Goal: Task Accomplishment & Management: Use online tool/utility

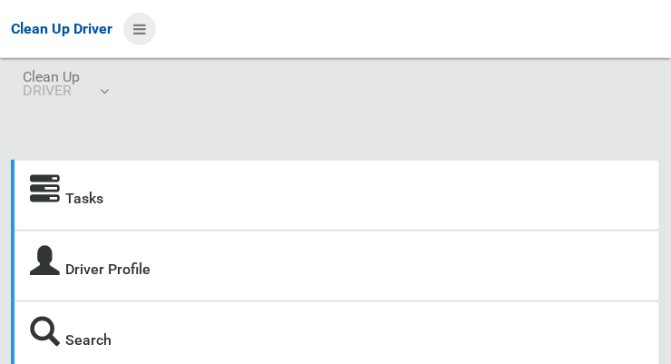
click at [138, 24] on icon at bounding box center [139, 29] width 13 height 31
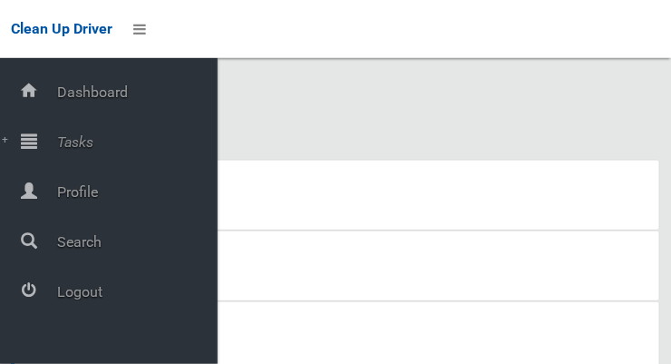
click at [64, 145] on span "Tasks" at bounding box center [135, 141] width 166 height 17
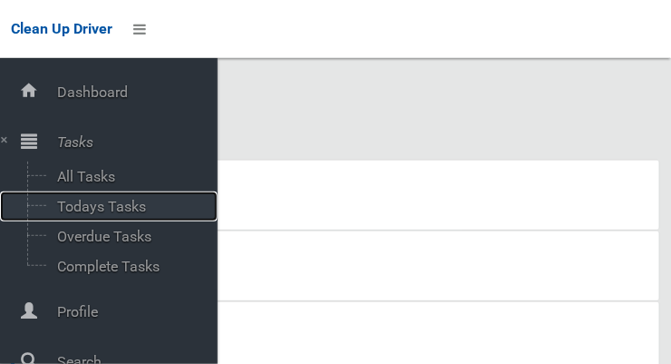
click at [71, 209] on span "Todays Tasks" at bounding box center [127, 206] width 151 height 17
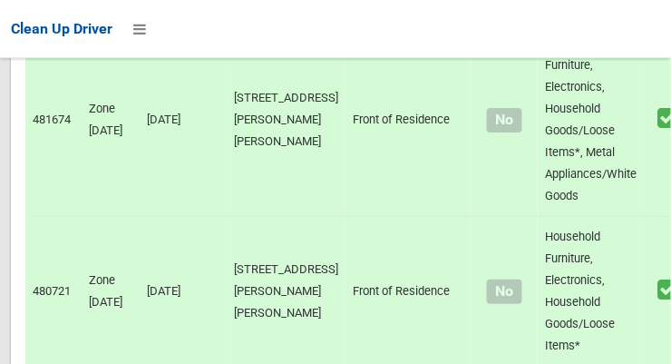
scroll to position [7303, 0]
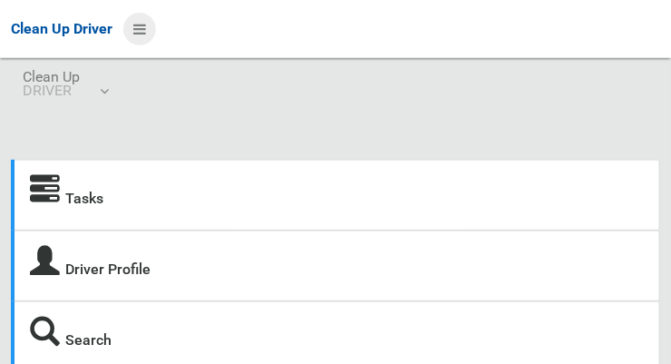
click at [141, 34] on icon at bounding box center [139, 29] width 13 height 31
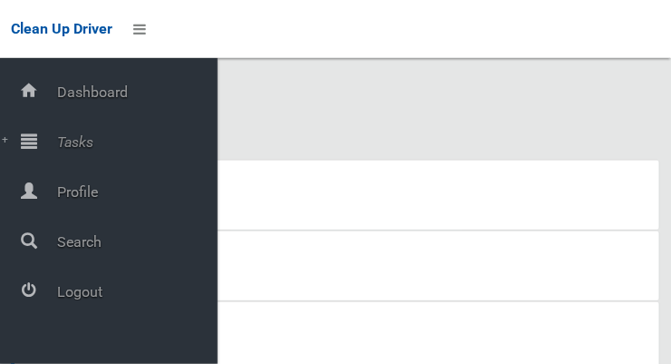
click at [61, 135] on span "Tasks" at bounding box center [135, 141] width 166 height 17
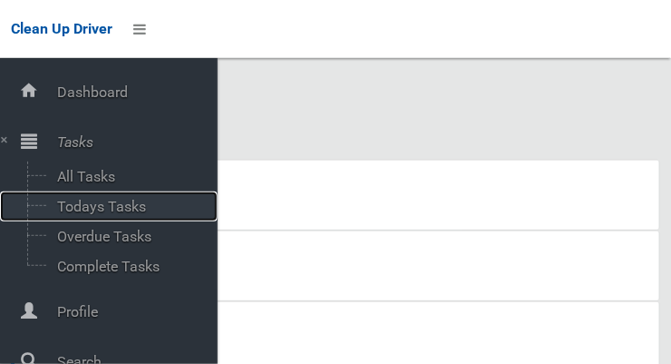
click at [64, 206] on span "Todays Tasks" at bounding box center [127, 206] width 151 height 17
click at [73, 207] on span "Todays Tasks" at bounding box center [127, 206] width 151 height 17
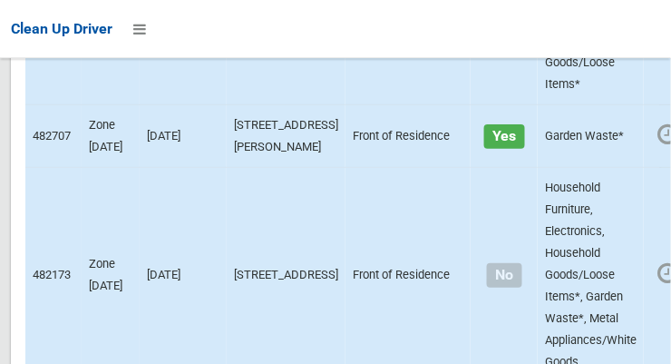
scroll to position [12473, 0]
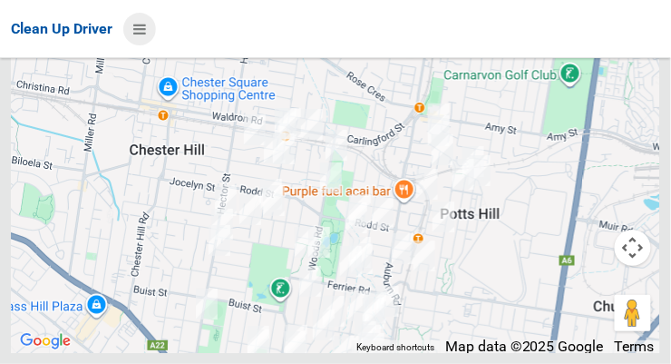
click at [146, 28] on icon at bounding box center [139, 29] width 13 height 31
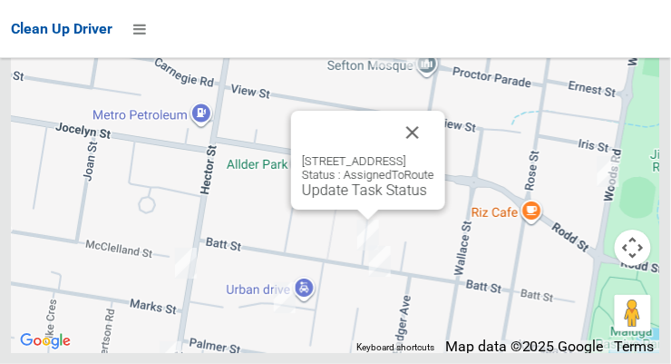
click at [429, 154] on button "Close" at bounding box center [413, 133] width 44 height 44
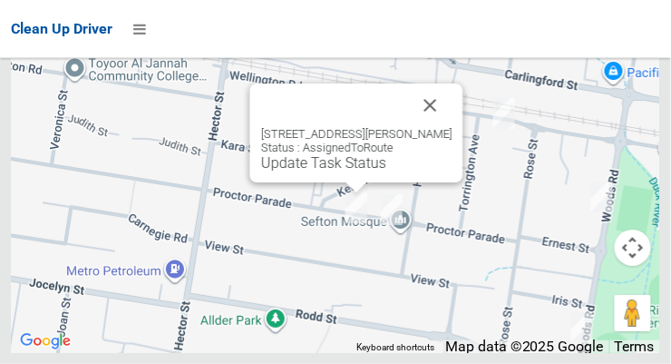
click at [426, 127] on button "Close" at bounding box center [431, 105] width 44 height 44
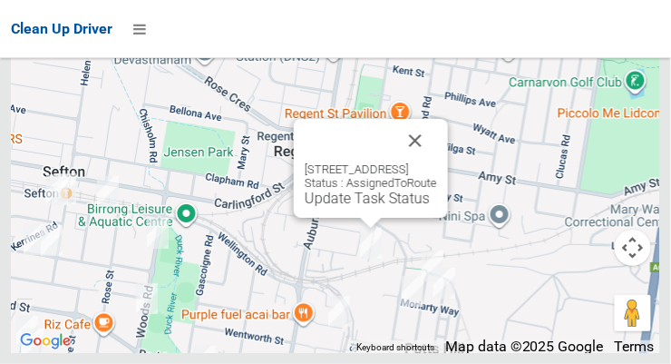
click at [437, 162] on button "Close" at bounding box center [416, 141] width 44 height 44
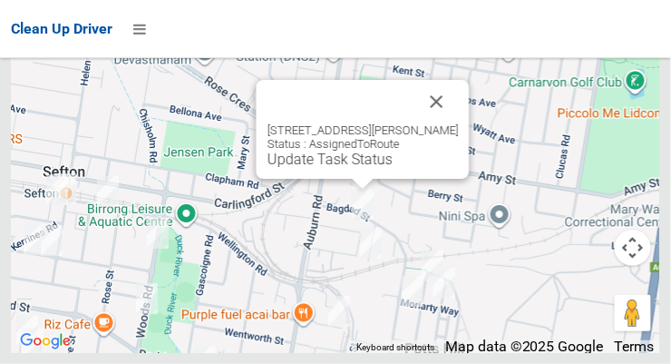
click at [459, 123] on button "Close" at bounding box center [437, 102] width 44 height 44
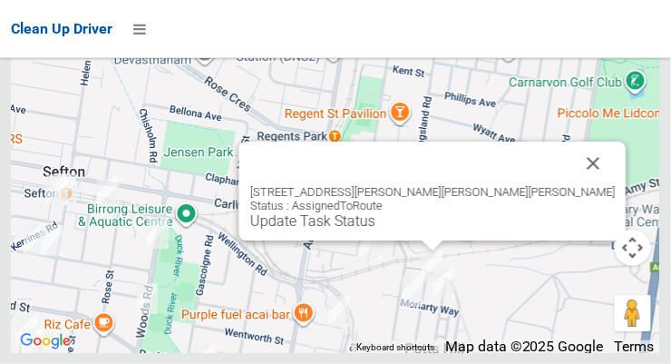
click at [572, 181] on button "Close" at bounding box center [594, 163] width 44 height 44
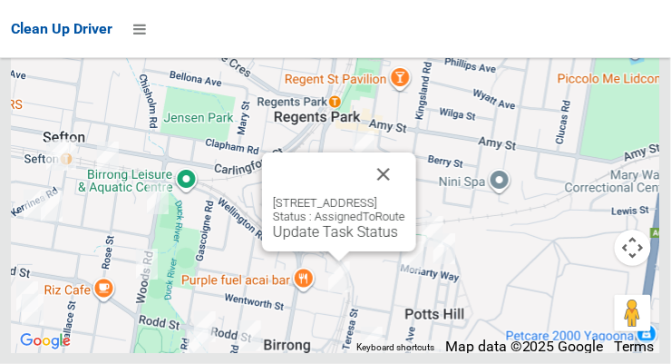
click at [405, 196] on button "Close" at bounding box center [384, 174] width 44 height 44
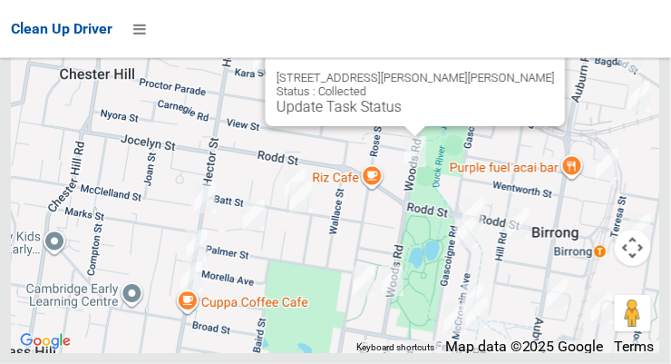
click at [511, 71] on button "Close" at bounding box center [533, 49] width 44 height 44
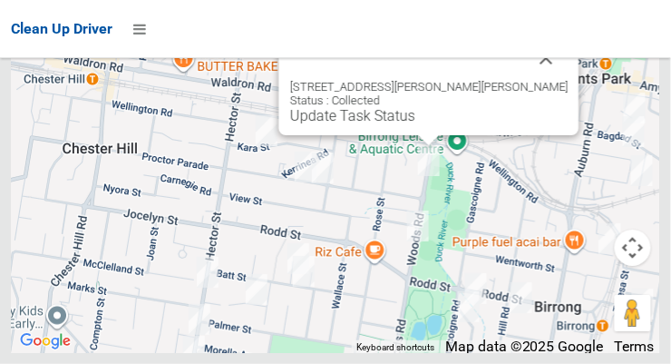
click at [525, 75] on button "Close" at bounding box center [547, 58] width 44 height 44
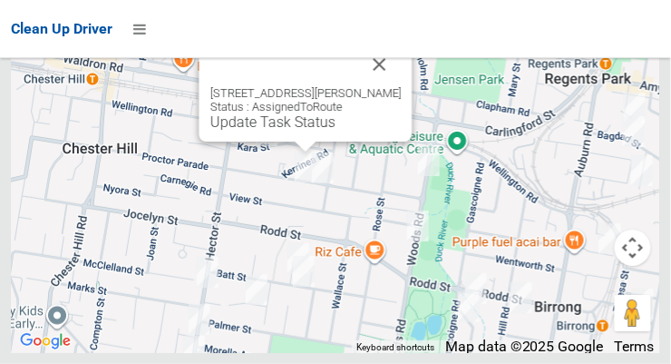
scroll to position [12472, 0]
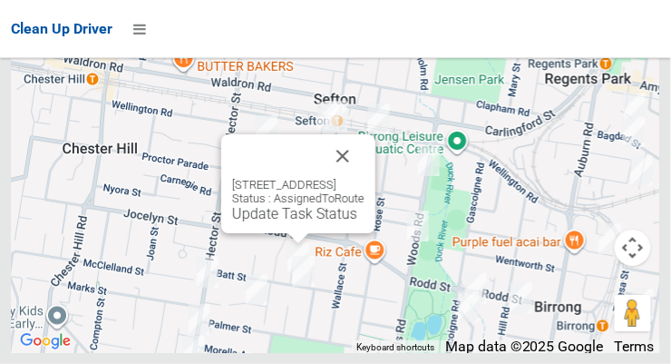
click at [361, 178] on button "Close" at bounding box center [343, 156] width 44 height 44
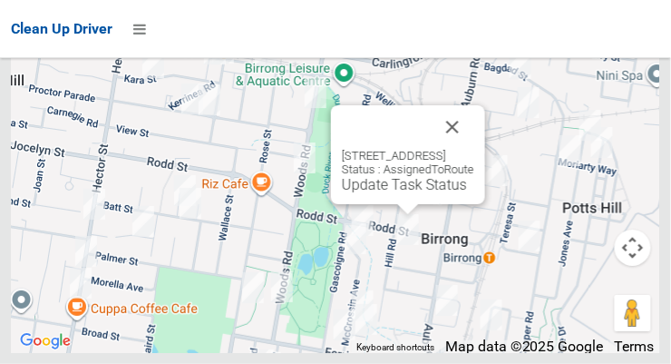
click at [453, 149] on button "Close" at bounding box center [453, 127] width 44 height 44
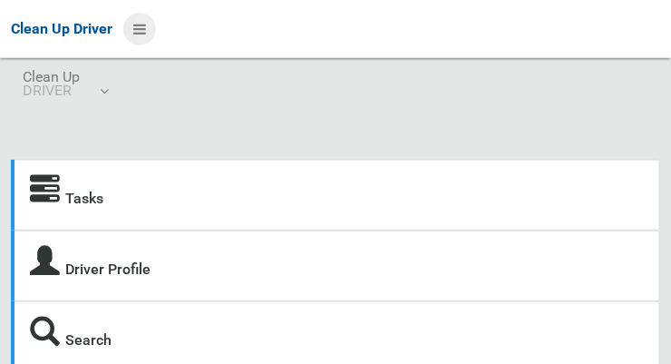
click at [146, 22] on icon at bounding box center [139, 29] width 13 height 31
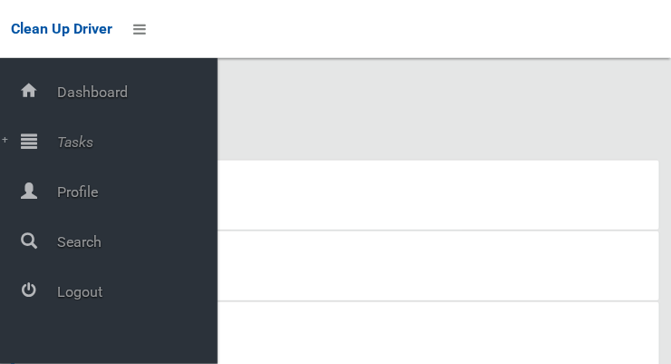
click at [82, 137] on span "Tasks" at bounding box center [135, 141] width 166 height 17
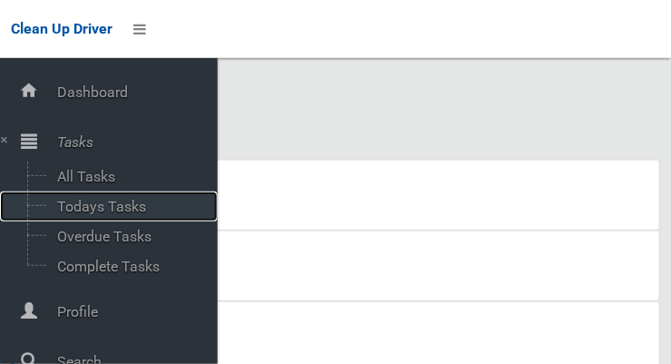
click at [127, 204] on span "Todays Tasks" at bounding box center [127, 206] width 151 height 17
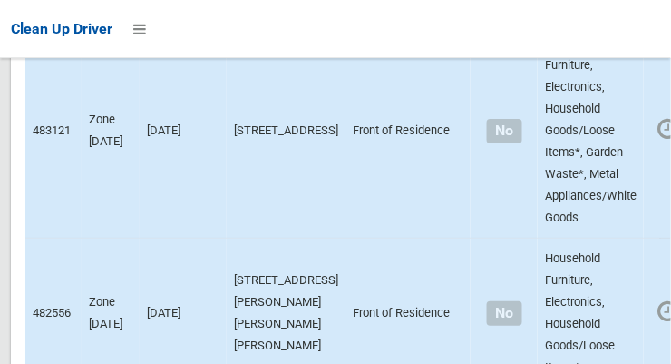
scroll to position [2112, 0]
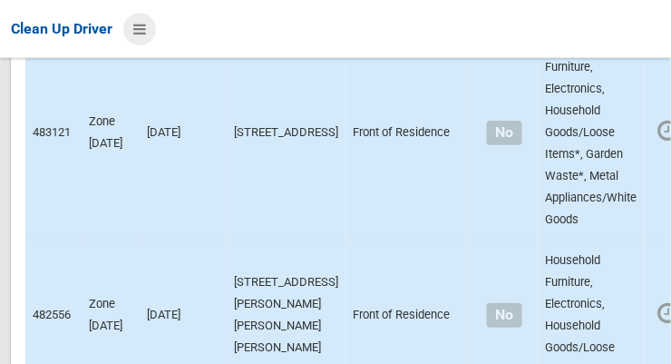
click at [146, 37] on icon at bounding box center [139, 29] width 13 height 31
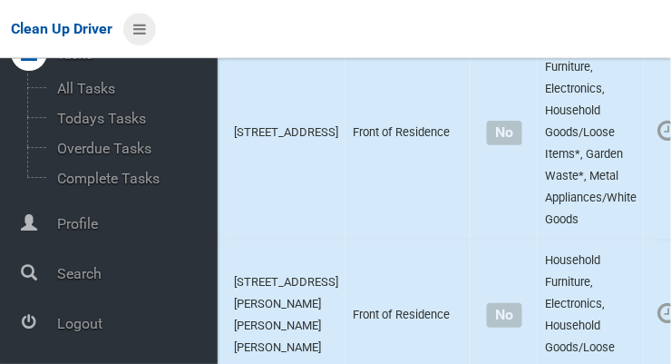
scroll to position [97, 0]
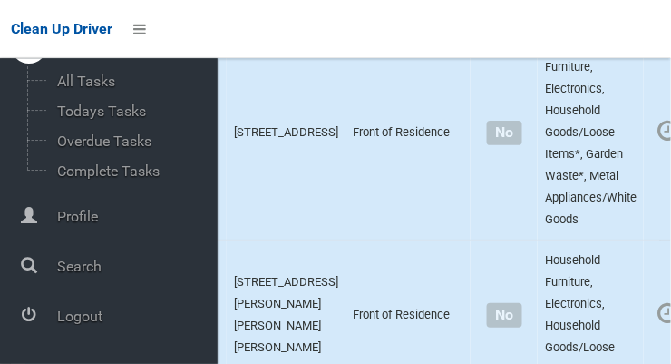
click at [102, 317] on span "Logout" at bounding box center [135, 315] width 166 height 17
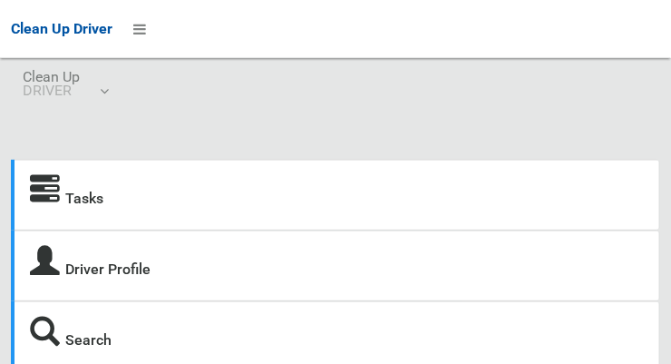
click at [44, 179] on icon at bounding box center [45, 190] width 30 height 30
click at [136, 37] on icon at bounding box center [139, 29] width 13 height 31
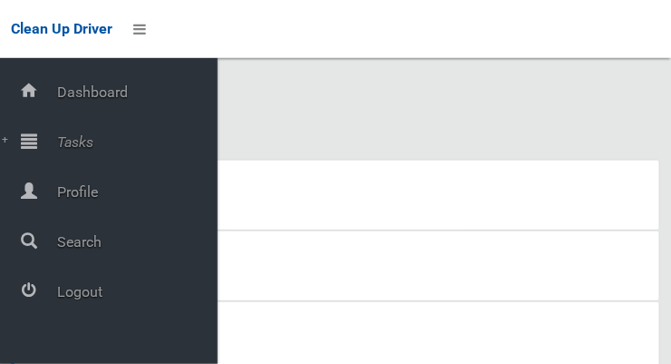
click at [79, 143] on span "Tasks" at bounding box center [135, 141] width 166 height 17
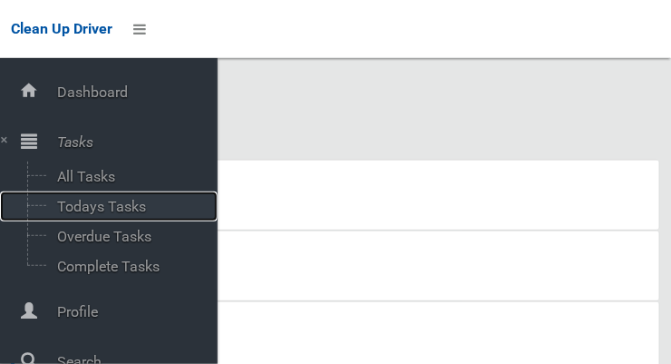
click at [139, 209] on span "Todays Tasks" at bounding box center [127, 206] width 151 height 17
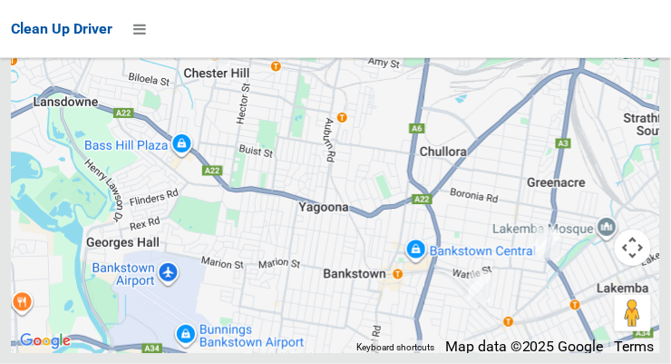
scroll to position [10637, 0]
click at [141, 23] on icon at bounding box center [139, 29] width 13 height 31
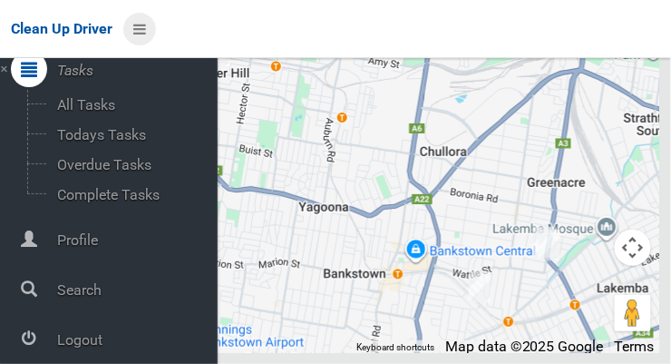
scroll to position [97, 0]
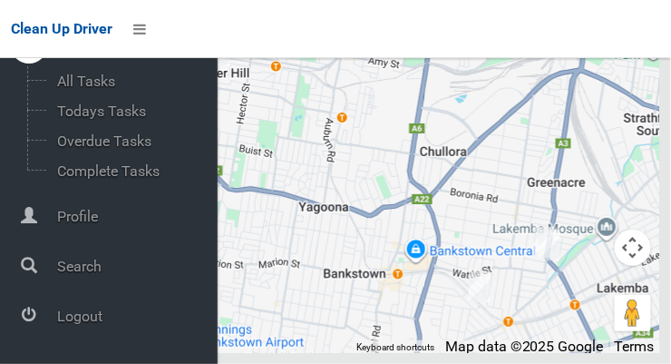
click at [102, 317] on span "Logout" at bounding box center [135, 315] width 166 height 17
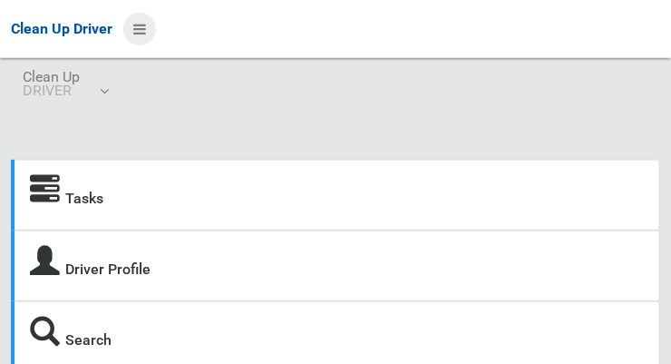
click at [145, 23] on icon at bounding box center [139, 29] width 13 height 31
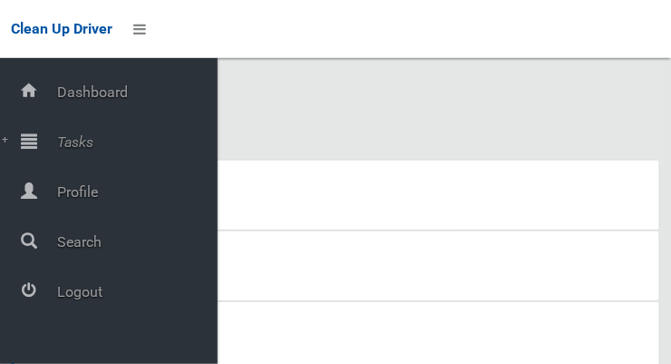
click at [82, 145] on span "Tasks" at bounding box center [135, 141] width 166 height 17
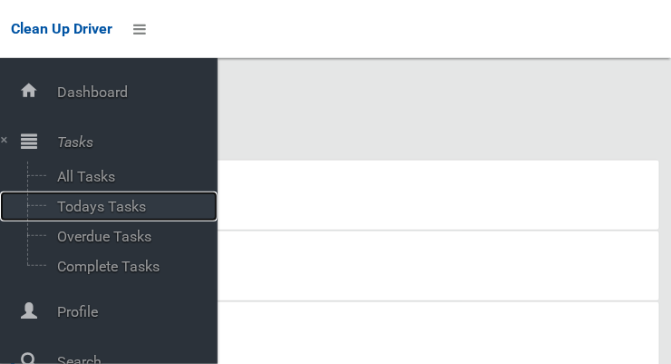
click at [129, 209] on span "Todays Tasks" at bounding box center [127, 206] width 151 height 17
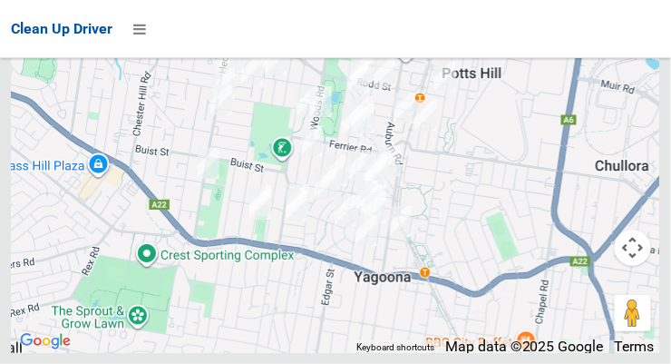
scroll to position [10416, 0]
click at [649, 202] on div at bounding box center [335, 182] width 671 height 364
click at [137, 34] on icon at bounding box center [139, 29] width 13 height 31
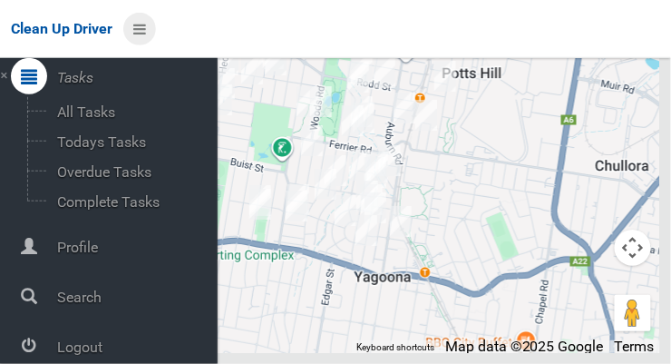
scroll to position [97, 0]
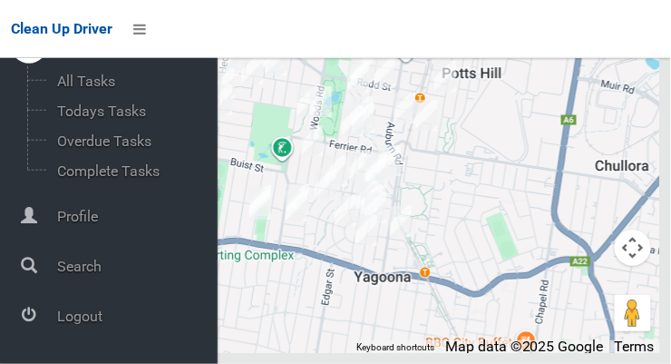
click at [64, 313] on span "Logout" at bounding box center [135, 315] width 166 height 17
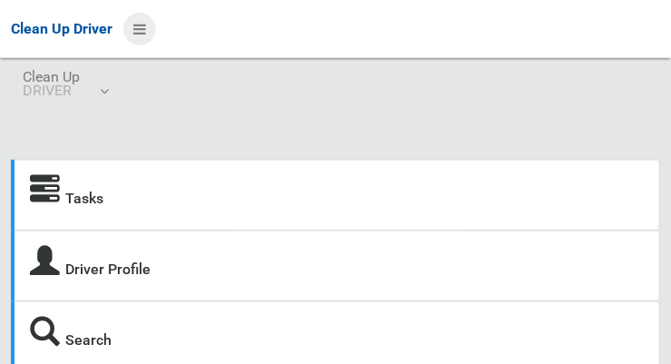
click at [136, 28] on icon at bounding box center [139, 29] width 13 height 31
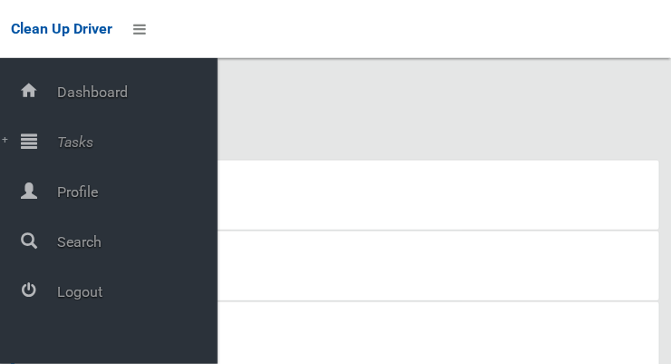
click at [64, 137] on span "Tasks" at bounding box center [135, 141] width 166 height 17
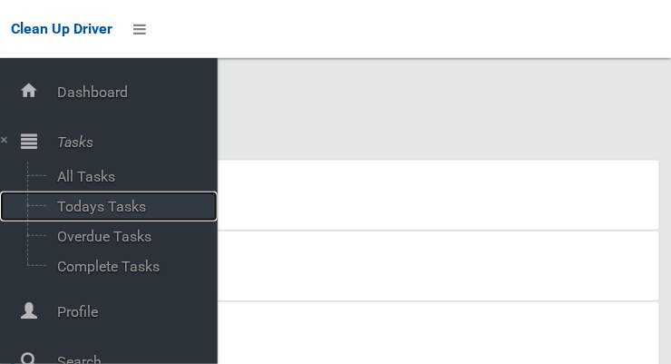
click at [73, 209] on span "Todays Tasks" at bounding box center [127, 206] width 151 height 17
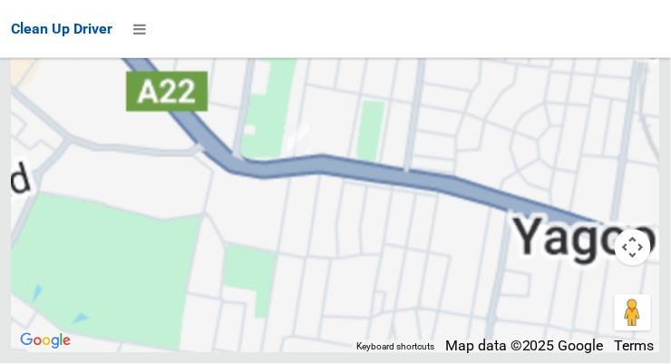
scroll to position [13203, 0]
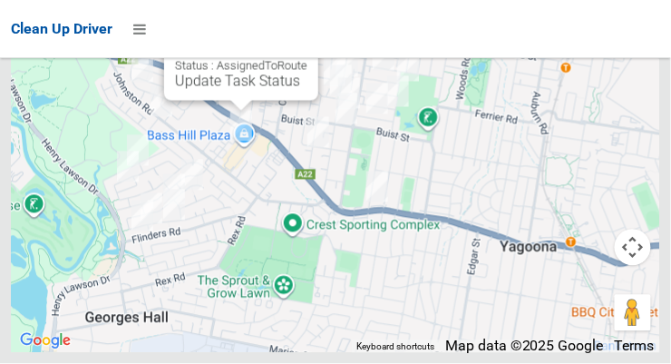
click at [307, 45] on button "Close" at bounding box center [286, 24] width 44 height 44
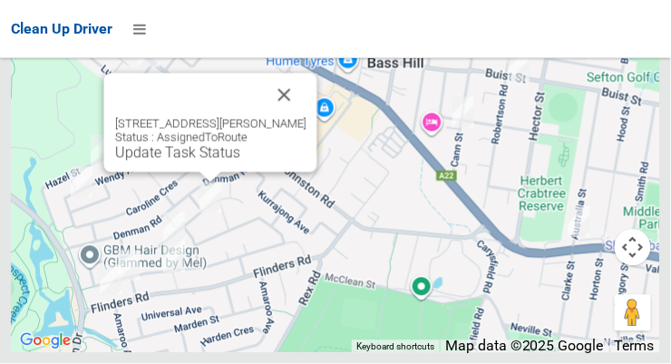
click at [306, 117] on button "Close" at bounding box center [285, 95] width 44 height 44
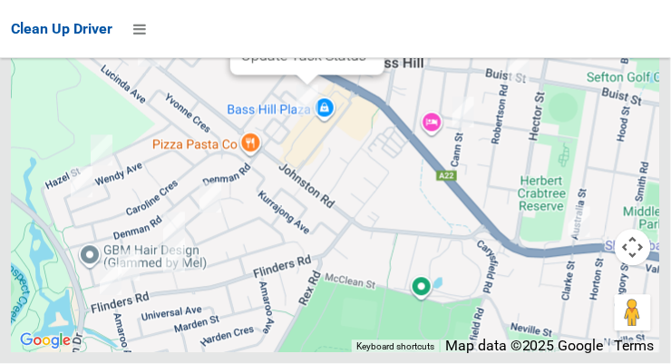
click at [291, 64] on link "Update Task Status" at bounding box center [303, 55] width 125 height 17
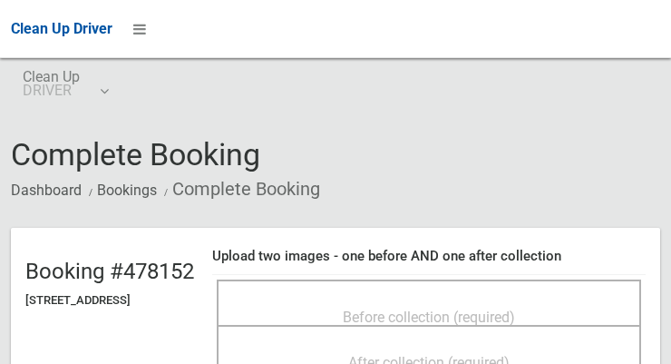
click at [515, 308] on span "Before collection (required)" at bounding box center [429, 316] width 172 height 17
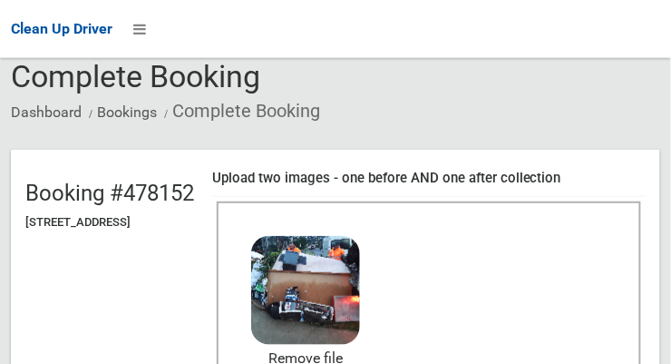
scroll to position [161, 0]
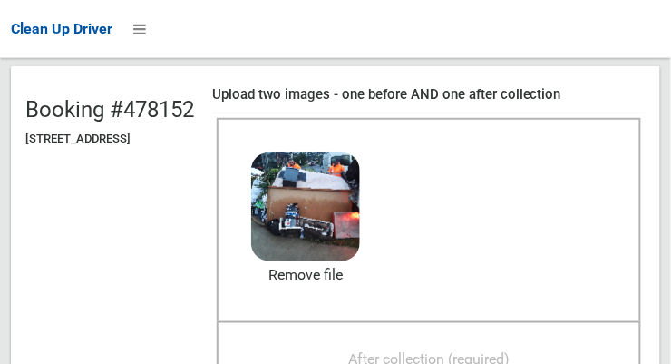
click at [510, 350] on span "After collection (required)" at bounding box center [428, 358] width 161 height 17
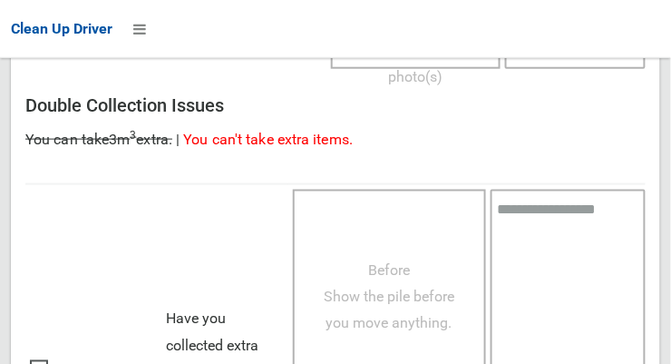
scroll to position [1639, 0]
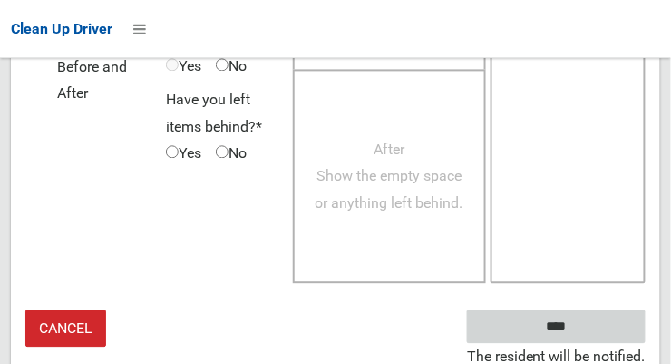
click at [583, 323] on input "****" at bounding box center [556, 326] width 179 height 34
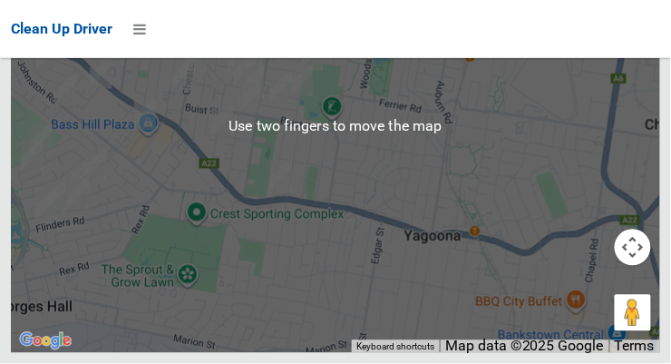
scroll to position [13210, 0]
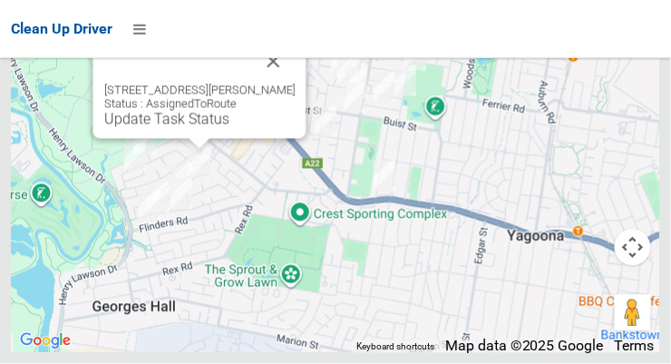
click at [131, 128] on link "Update Task Status" at bounding box center [166, 119] width 125 height 17
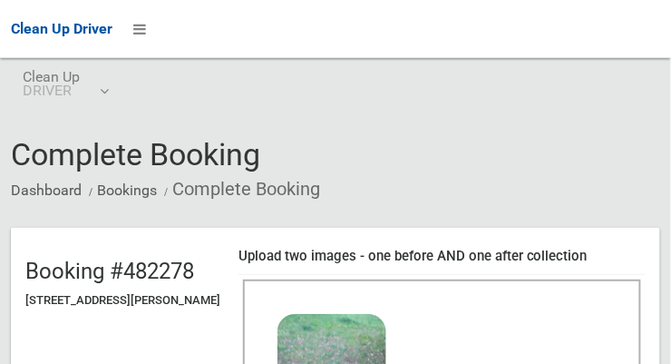
scroll to position [171, 0]
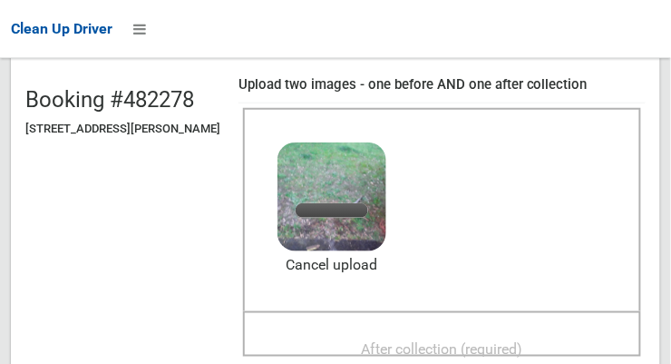
click at [523, 340] on span "After collection (required)" at bounding box center [442, 348] width 161 height 17
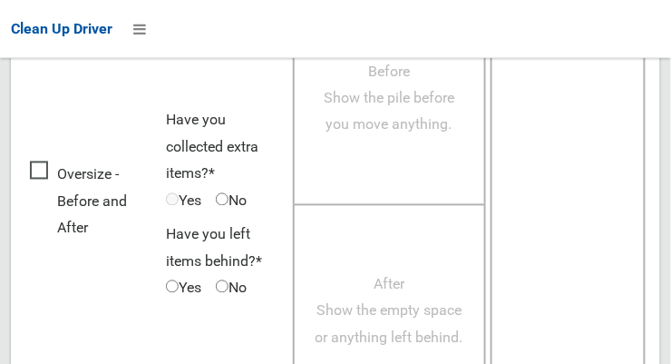
scroll to position [1639, 0]
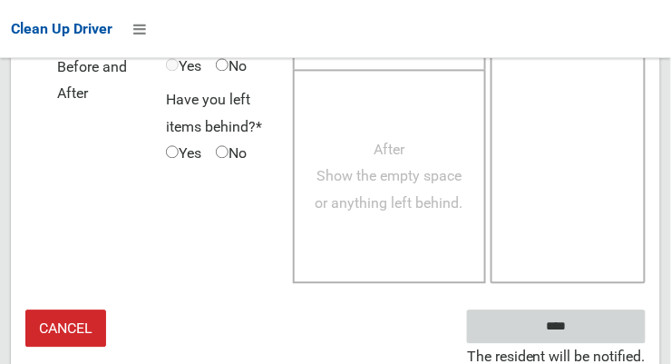
click at [598, 322] on input "****" at bounding box center [556, 326] width 179 height 34
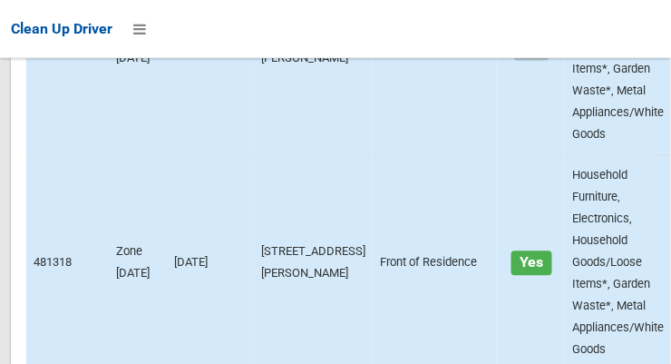
scroll to position [13210, 0]
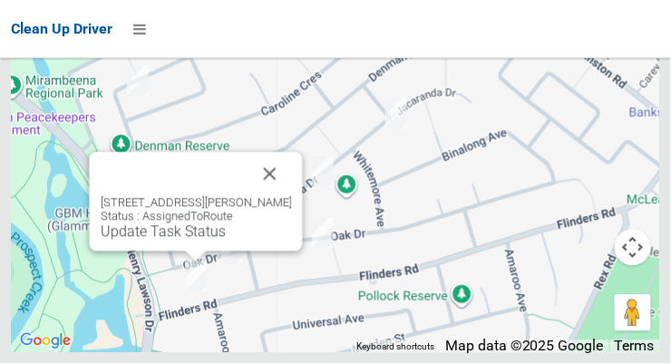
click at [289, 196] on button "Close" at bounding box center [270, 174] width 44 height 44
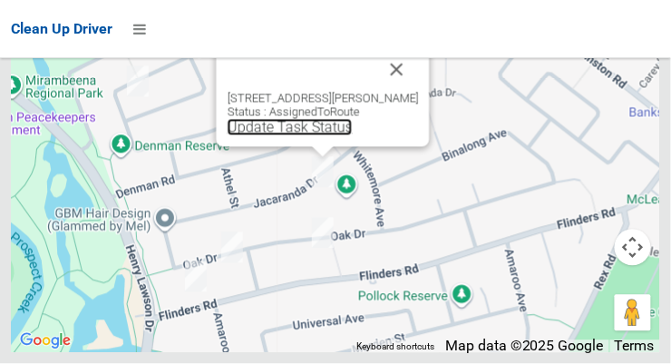
click at [301, 136] on link "Update Task Status" at bounding box center [290, 127] width 125 height 17
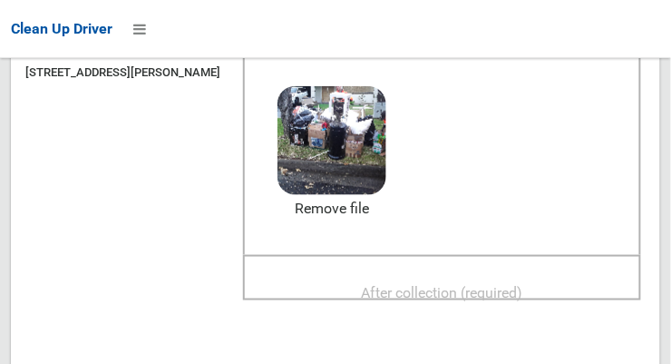
scroll to position [229, 0]
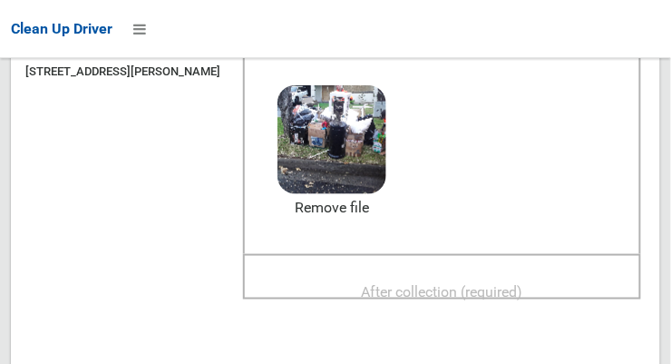
click at [523, 283] on span "After collection (required)" at bounding box center [442, 291] width 161 height 17
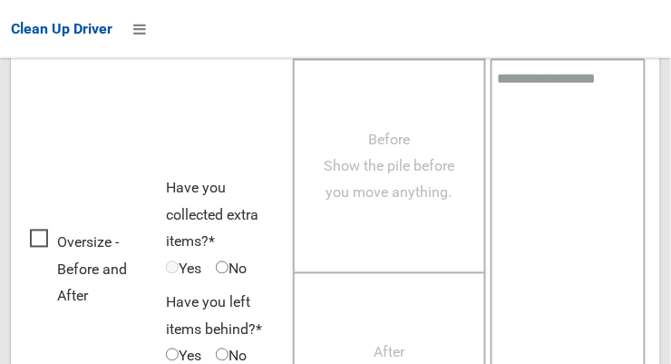
scroll to position [1639, 0]
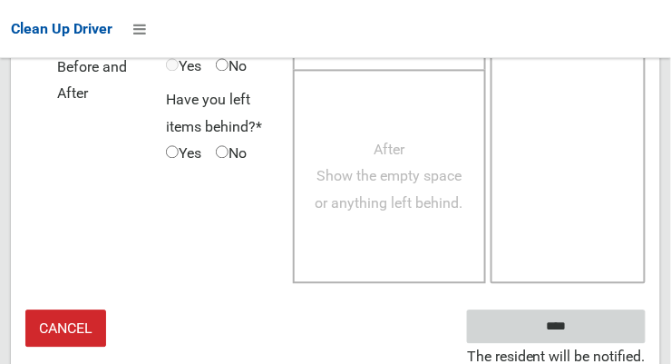
click at [596, 319] on input "****" at bounding box center [556, 326] width 179 height 34
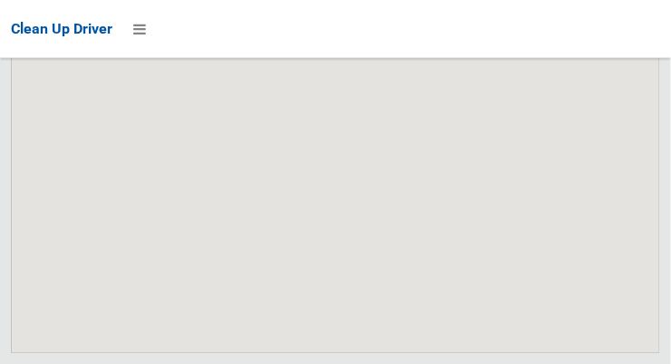
scroll to position [13210, 0]
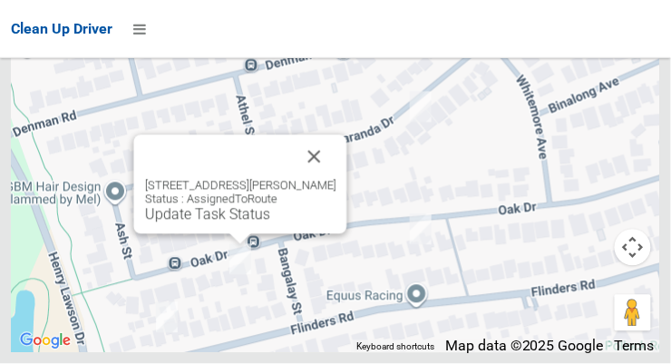
click at [325, 179] on button "Close" at bounding box center [315, 157] width 44 height 44
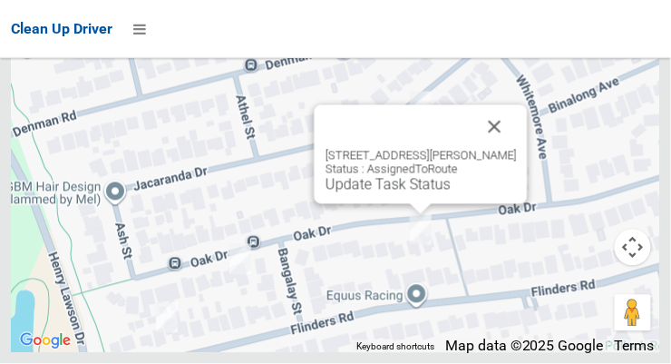
click at [500, 149] on button "Close" at bounding box center [495, 127] width 44 height 44
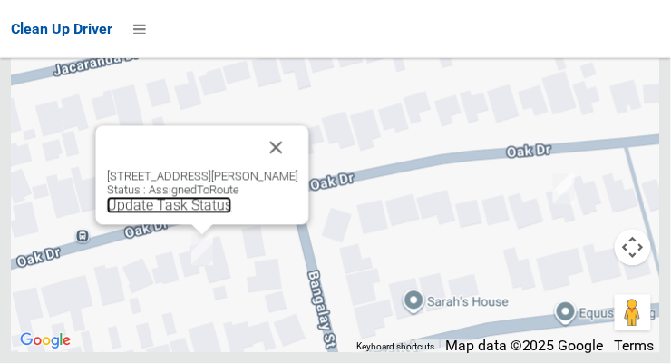
click at [204, 214] on link "Update Task Status" at bounding box center [169, 205] width 125 height 17
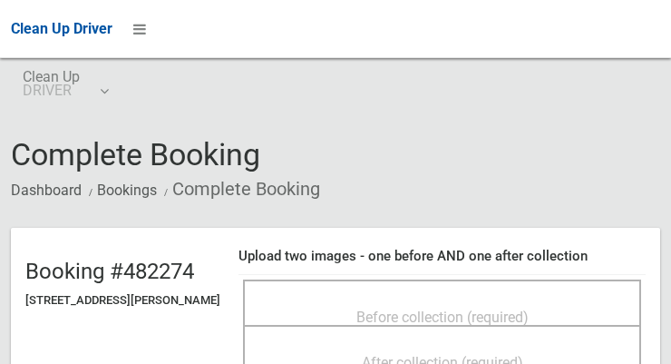
click at [466, 299] on div "Before collection (required)" at bounding box center [442, 316] width 358 height 34
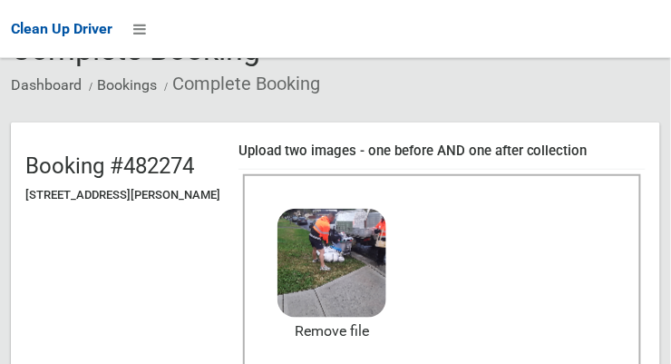
scroll to position [112, 0]
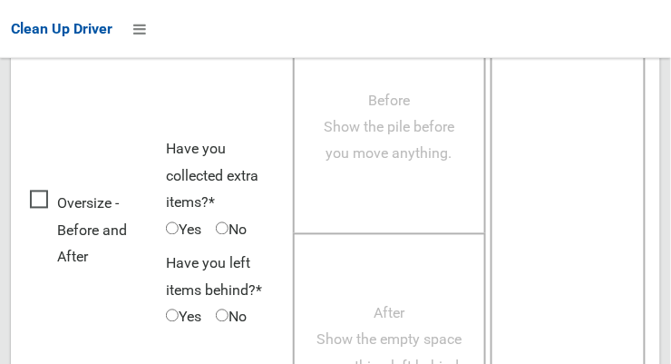
scroll to position [1639, 0]
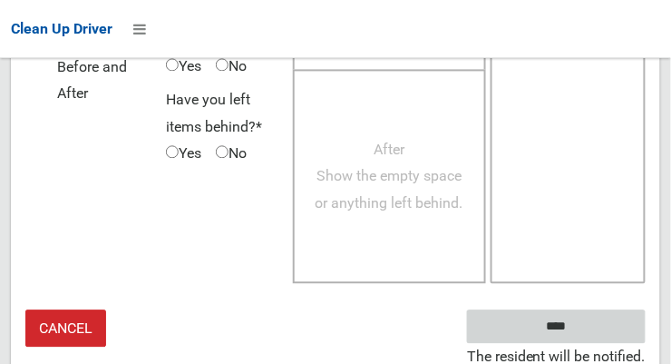
click at [583, 333] on input "****" at bounding box center [556, 326] width 179 height 34
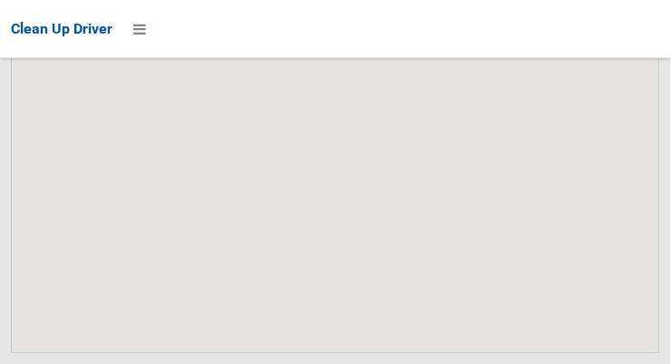
scroll to position [13210, 0]
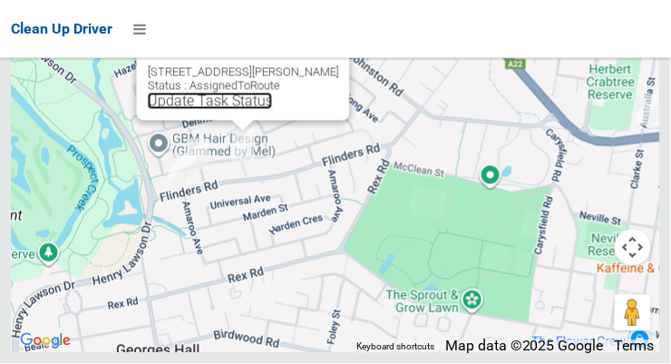
click at [235, 110] on link "Update Task Status" at bounding box center [210, 100] width 125 height 17
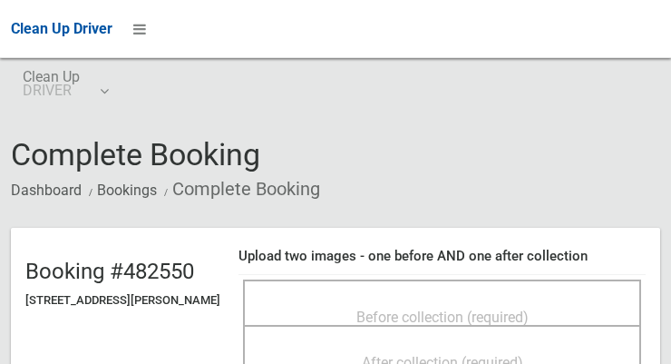
click at [453, 308] on span "Before collection (required)" at bounding box center [442, 316] width 172 height 17
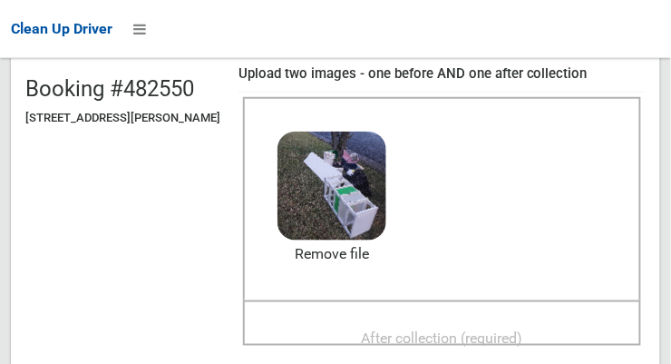
scroll to position [185, 0]
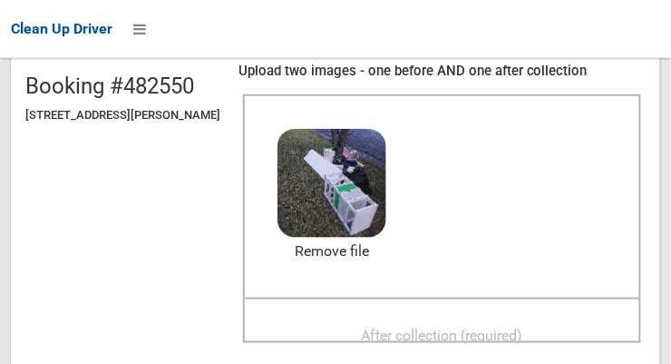
click at [552, 317] on div "After collection (required)" at bounding box center [442, 334] width 358 height 34
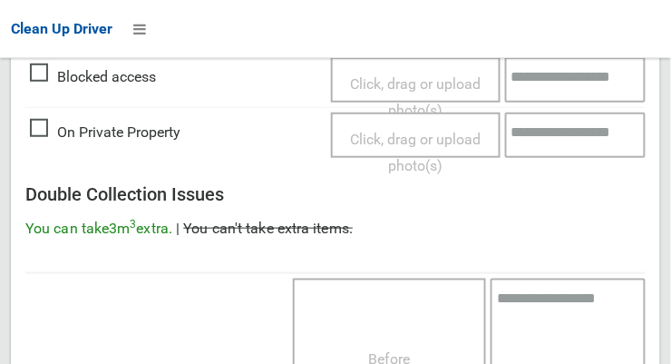
scroll to position [1639, 0]
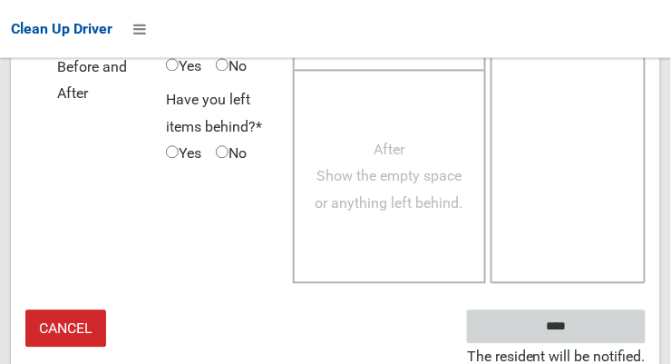
click at [594, 319] on input "****" at bounding box center [556, 326] width 179 height 34
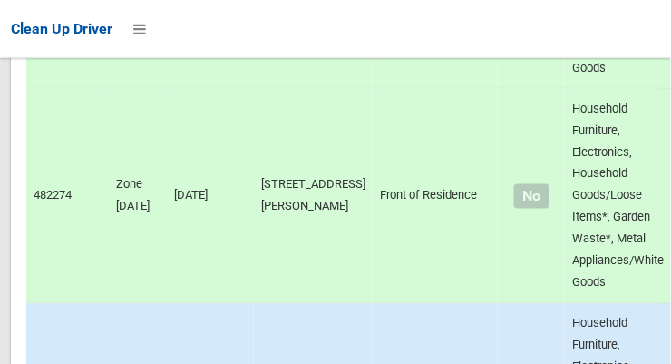
scroll to position [13210, 0]
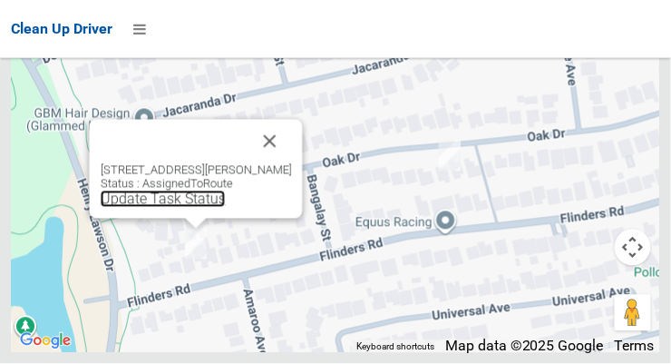
click at [180, 208] on link "Update Task Status" at bounding box center [163, 198] width 125 height 17
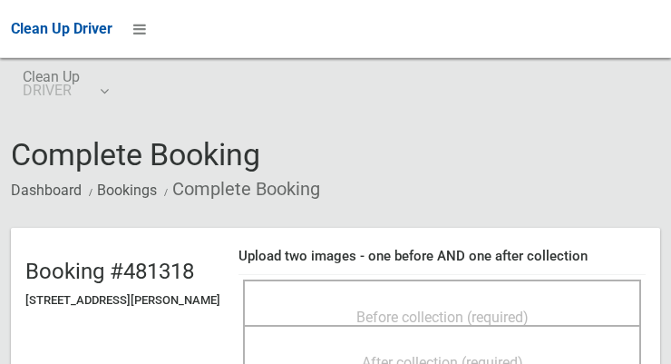
click at [465, 299] on div "Before collection (required)" at bounding box center [442, 316] width 358 height 34
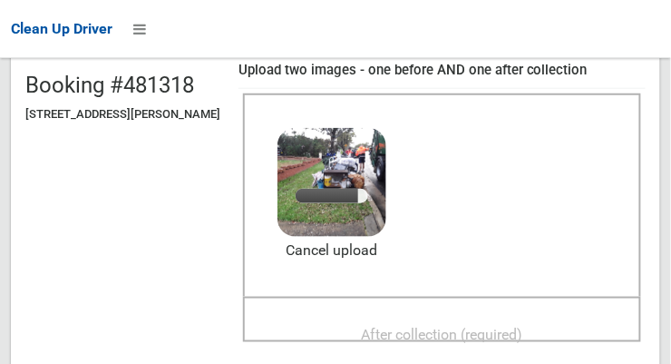
scroll to position [186, 0]
click at [523, 326] on span "After collection (required)" at bounding box center [442, 334] width 161 height 17
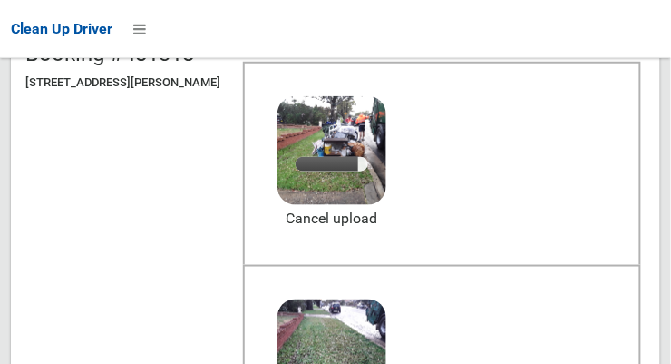
scroll to position [215, 0]
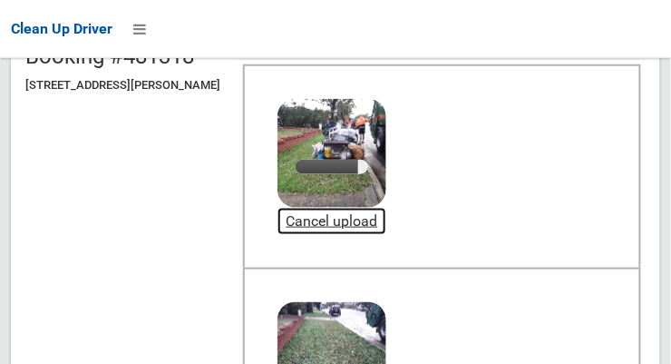
click at [386, 225] on link "Cancel upload" at bounding box center [331, 221] width 109 height 27
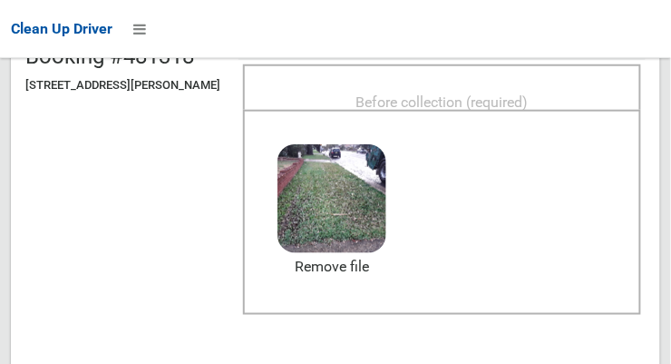
click at [526, 93] on span "Before collection (required)" at bounding box center [442, 101] width 172 height 17
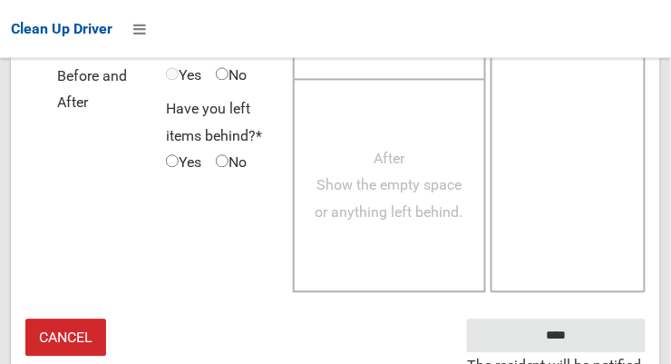
scroll to position [1639, 0]
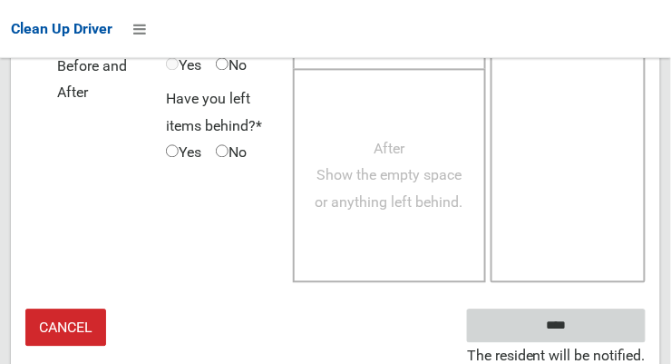
click at [599, 324] on input "****" at bounding box center [556, 326] width 179 height 34
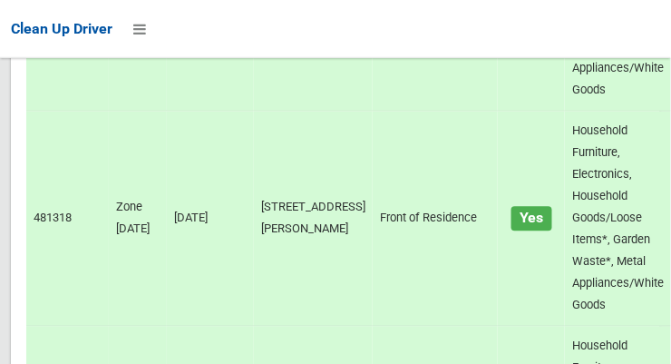
scroll to position [13210, 0]
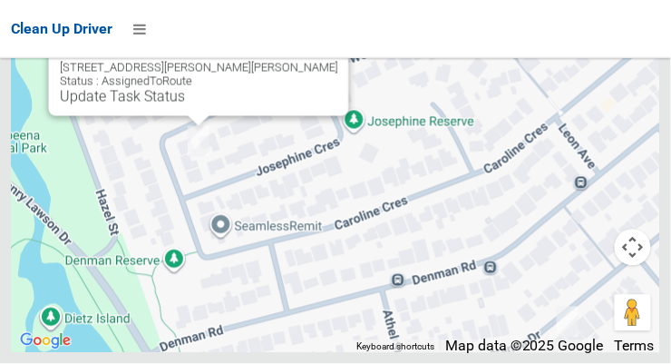
click at [300, 61] on button "Close" at bounding box center [317, 39] width 44 height 44
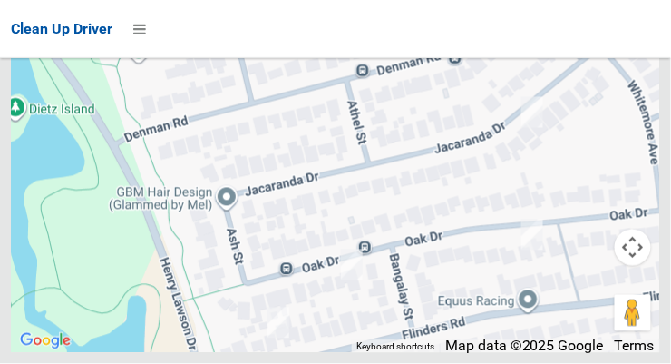
scroll to position [13203, 0]
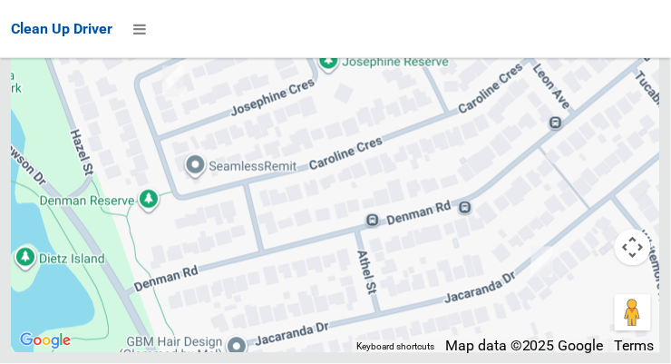
click at [660, 155] on div at bounding box center [578, 176] width 232 height 232
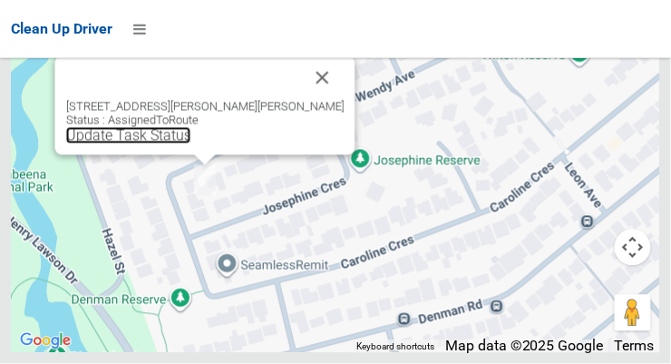
click at [177, 144] on link "Update Task Status" at bounding box center [128, 135] width 125 height 17
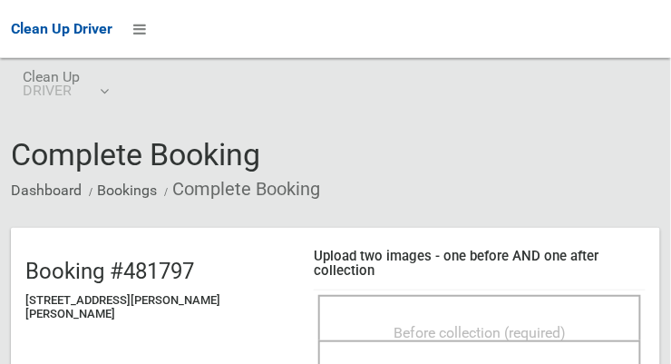
click at [542, 315] on div "Before collection (required)" at bounding box center [479, 332] width 283 height 34
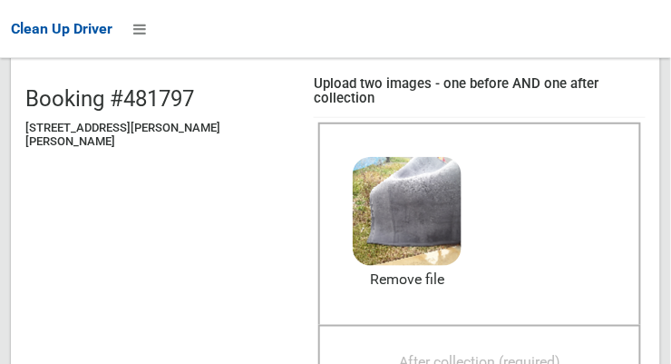
scroll to position [172, 0]
click at [549, 345] on div "After collection (required)" at bounding box center [479, 362] width 283 height 34
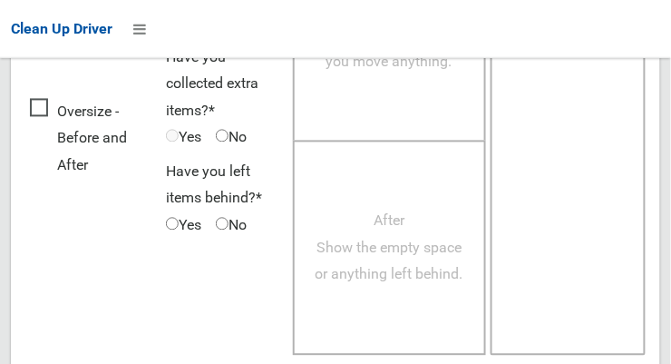
scroll to position [1639, 0]
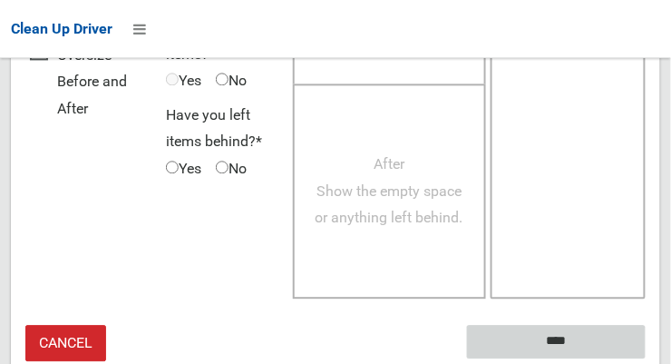
click at [583, 326] on input "****" at bounding box center [556, 342] width 179 height 34
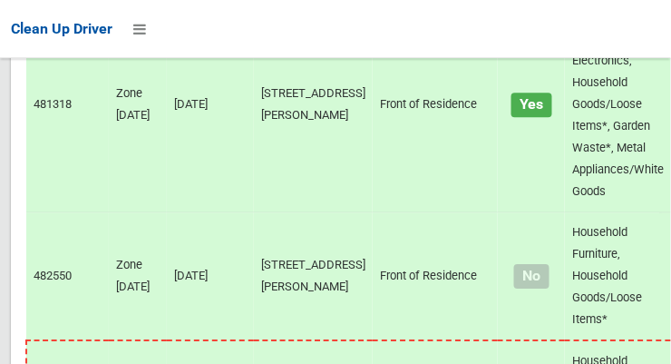
scroll to position [13210, 0]
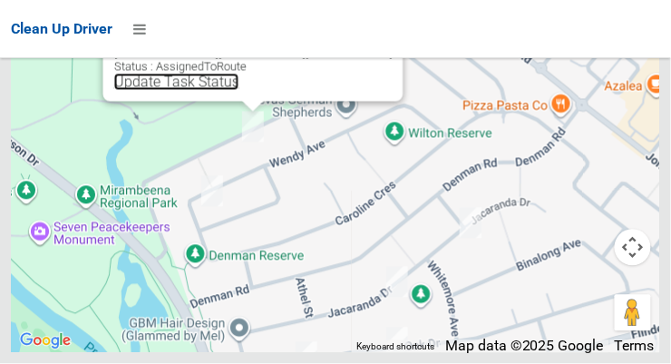
click at [229, 91] on link "Update Task Status" at bounding box center [176, 81] width 125 height 17
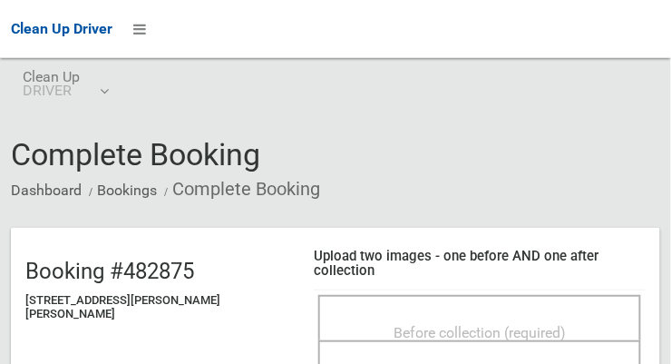
click at [513, 324] on span "Before collection (required)" at bounding box center [480, 332] width 172 height 17
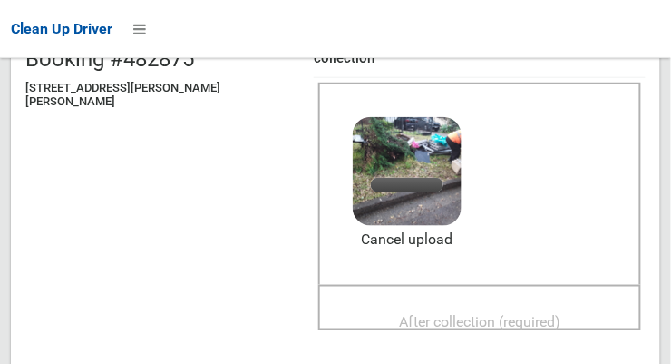
scroll to position [221, 0]
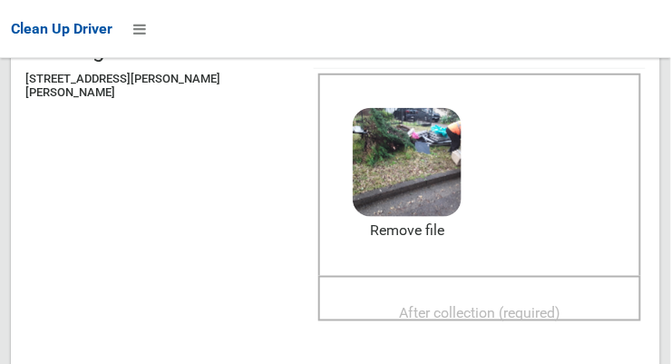
click at [543, 296] on div "After collection (required)" at bounding box center [479, 313] width 283 height 34
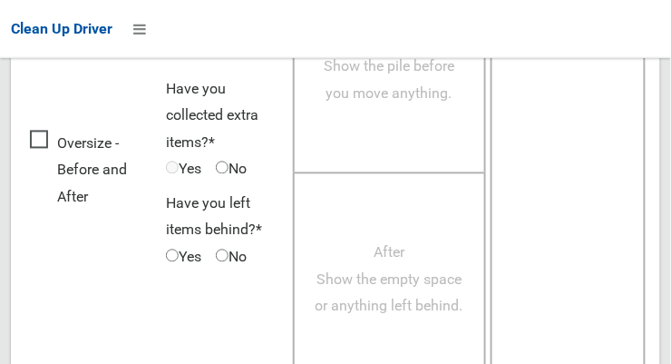
scroll to position [1639, 0]
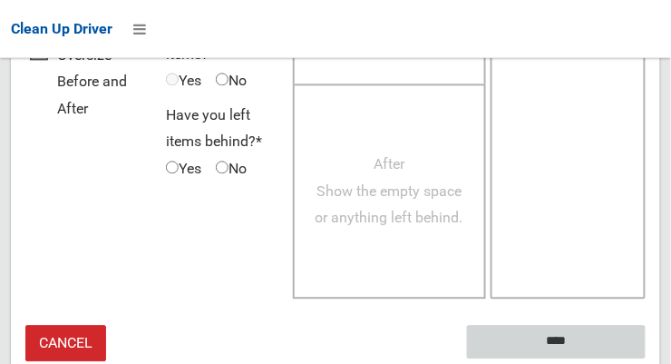
click at [592, 325] on input "****" at bounding box center [556, 342] width 179 height 34
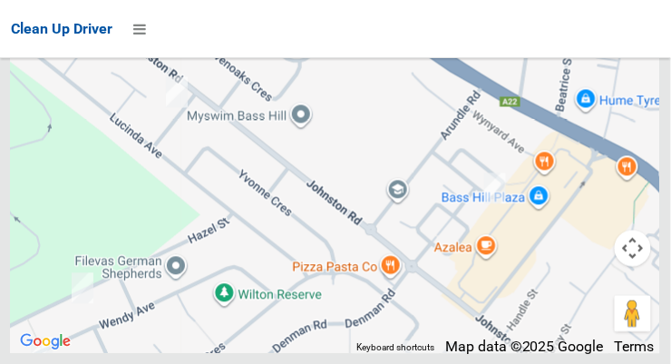
scroll to position [13187, 0]
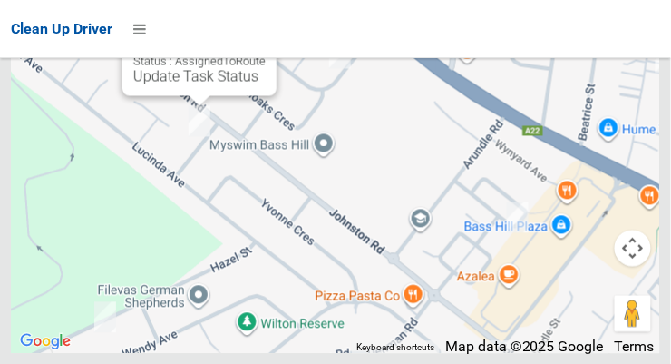
click at [261, 40] on button "Close" at bounding box center [244, 18] width 44 height 44
click at [205, 84] on link "Update Task Status" at bounding box center [195, 75] width 125 height 17
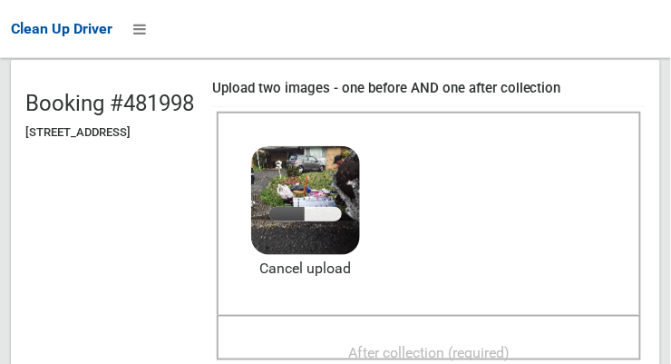
scroll to position [177, 0]
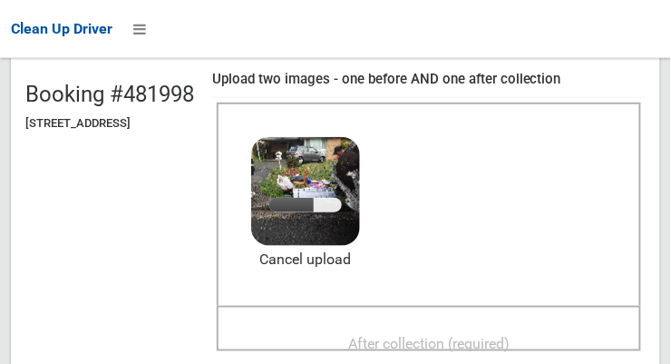
click at [510, 335] on span "After collection (required)" at bounding box center [428, 343] width 161 height 17
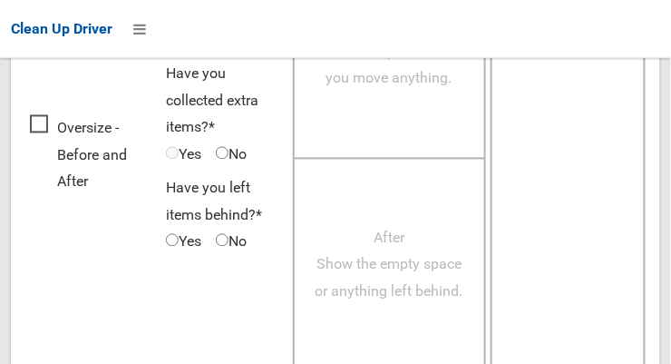
scroll to position [1639, 0]
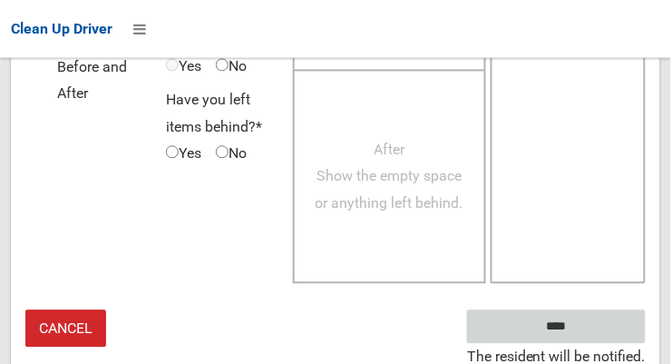
click at [583, 329] on input "****" at bounding box center [556, 326] width 179 height 34
click at [583, 327] on input "****" at bounding box center [556, 326] width 179 height 34
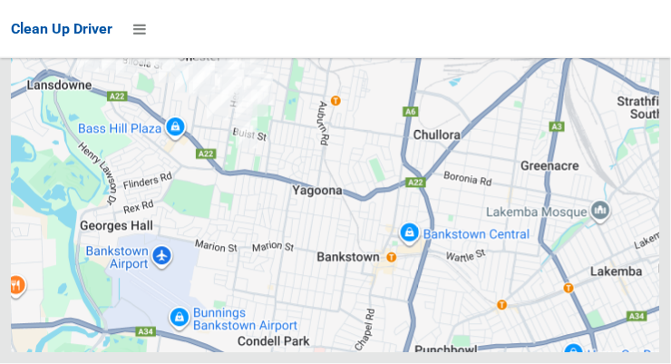
scroll to position [13210, 0]
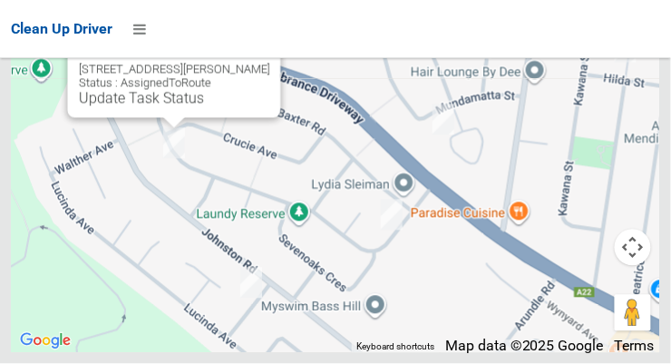
click at [246, 63] on button "Close" at bounding box center [249, 41] width 44 height 44
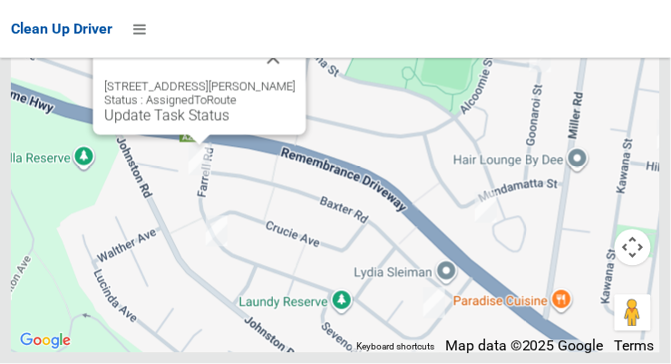
click at [271, 80] on button "Close" at bounding box center [274, 58] width 44 height 44
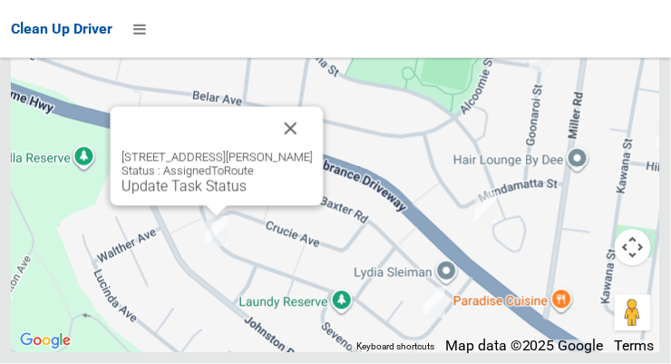
click at [277, 151] on button "Close" at bounding box center [291, 129] width 44 height 44
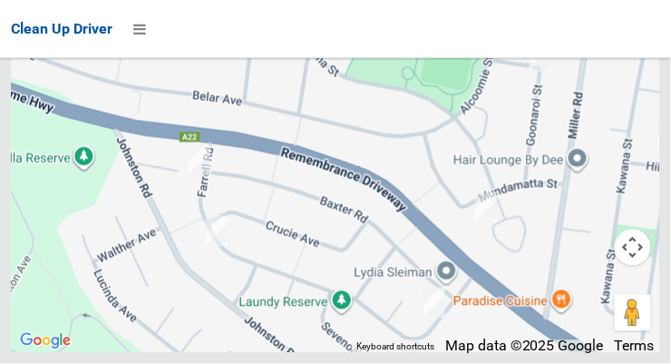
click at [279, 13] on div "Clean Up Driver" at bounding box center [335, 29] width 671 height 58
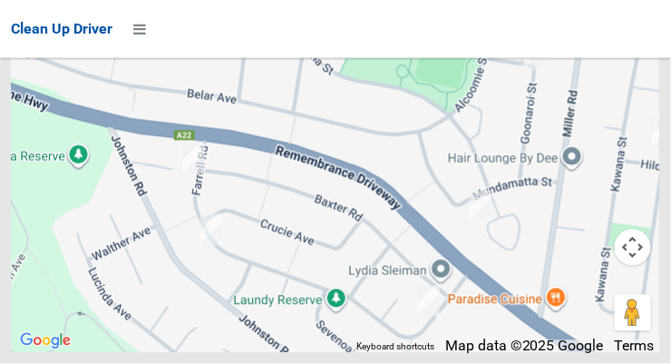
scroll to position [13121, 0]
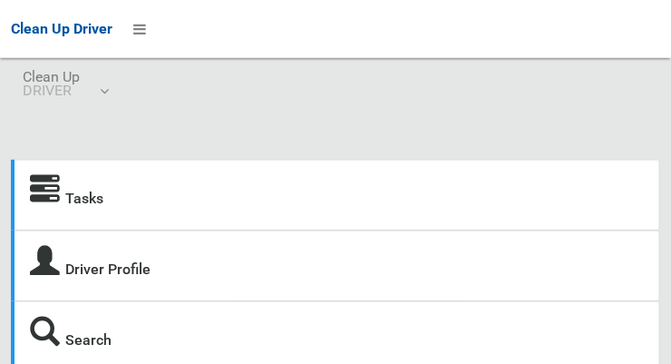
click at [54, 191] on icon at bounding box center [45, 190] width 30 height 30
click at [139, 35] on icon at bounding box center [139, 29] width 13 height 31
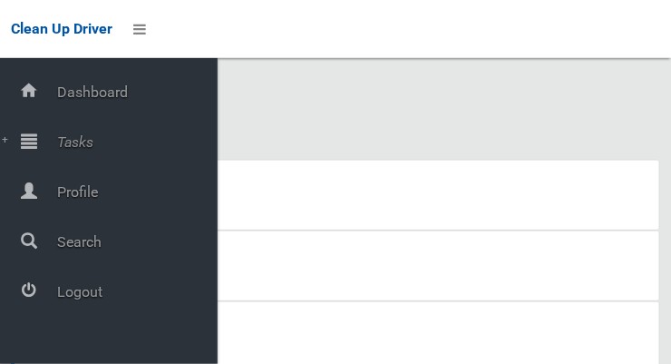
click at [78, 149] on span "Tasks" at bounding box center [135, 141] width 166 height 17
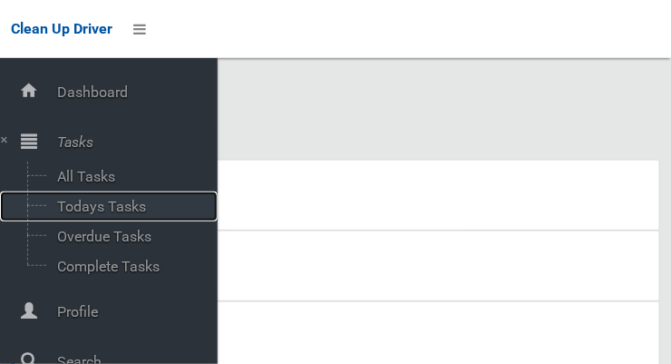
click at [115, 207] on span "Todays Tasks" at bounding box center [127, 206] width 151 height 17
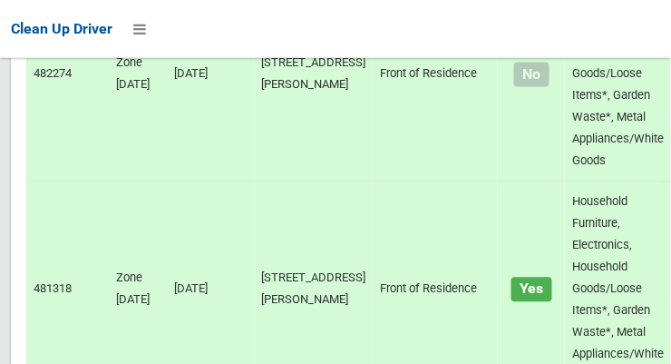
scroll to position [13210, 0]
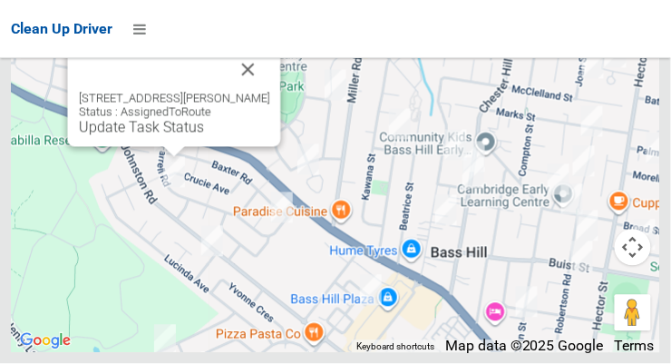
click at [150, 136] on link "Update Task Status" at bounding box center [141, 127] width 125 height 17
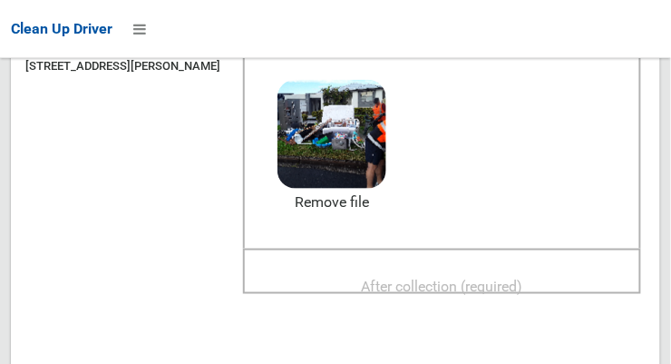
scroll to position [255, 0]
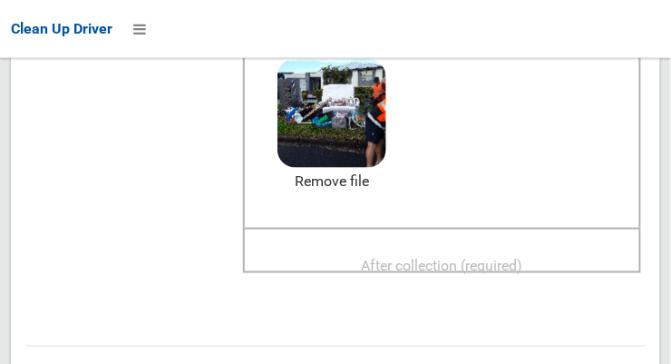
click at [523, 257] on span "After collection (required)" at bounding box center [442, 265] width 161 height 17
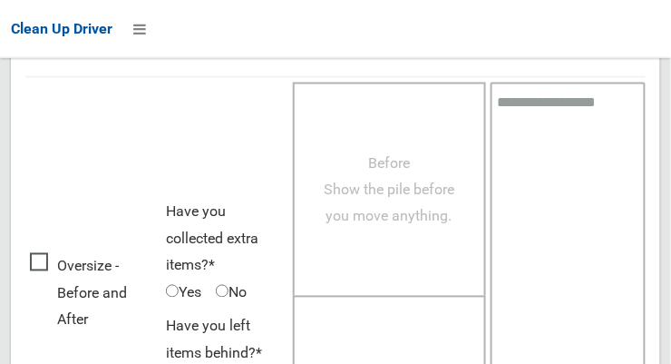
scroll to position [1639, 0]
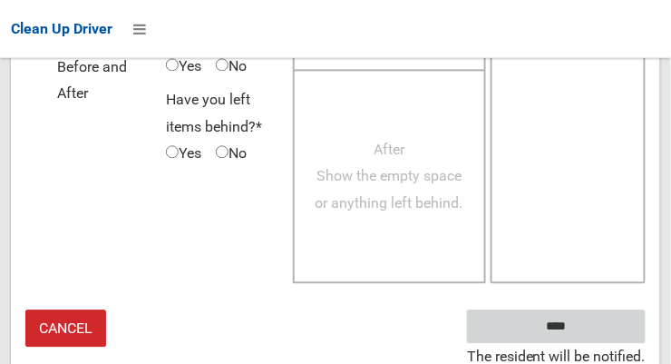
click at [597, 313] on input "****" at bounding box center [556, 326] width 179 height 34
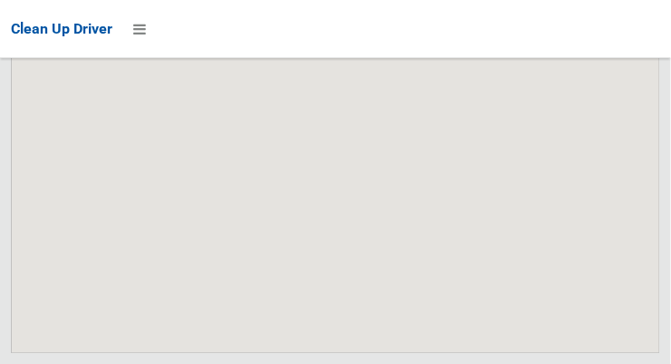
scroll to position [13210, 0]
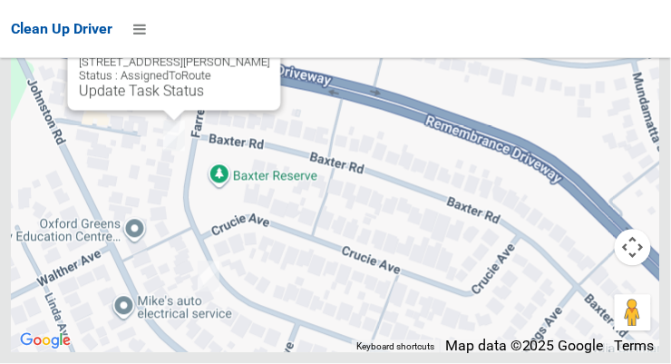
click at [181, 100] on div "85 Farrell Road, BASS HILL NSW 2197 Status : AssignedToRoute Update Task Status" at bounding box center [174, 77] width 191 height 44
click at [188, 100] on link "Update Task Status" at bounding box center [141, 91] width 125 height 17
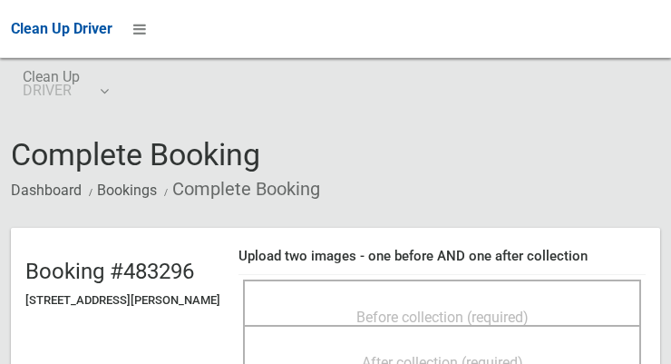
click at [452, 308] on span "Before collection (required)" at bounding box center [442, 316] width 172 height 17
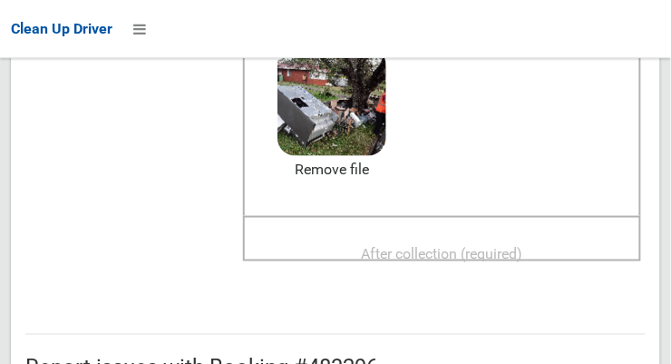
scroll to position [271, 0]
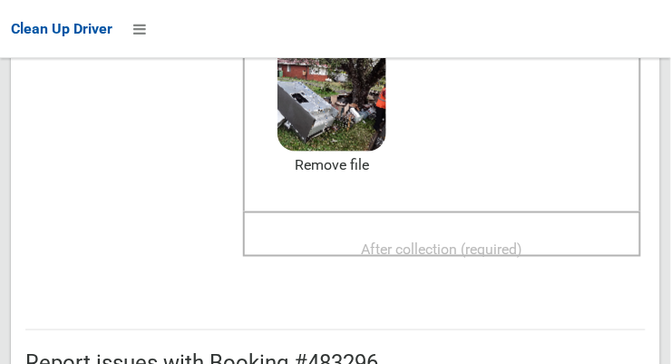
click at [556, 236] on div "After collection (required)" at bounding box center [442, 248] width 358 height 34
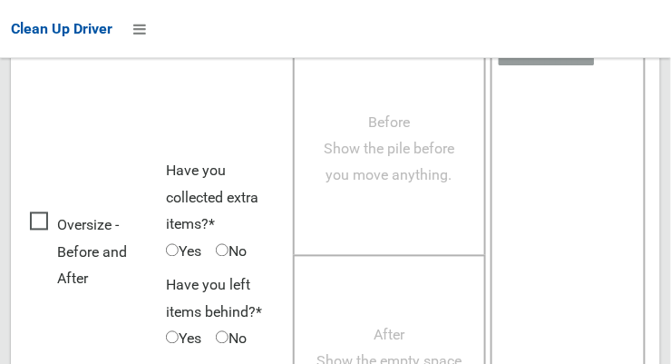
scroll to position [1639, 0]
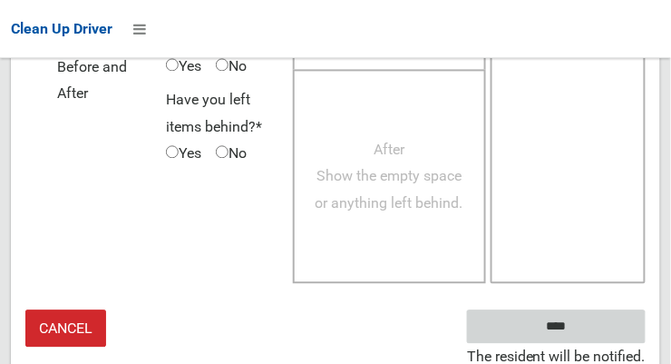
click at [593, 316] on input "****" at bounding box center [556, 326] width 179 height 34
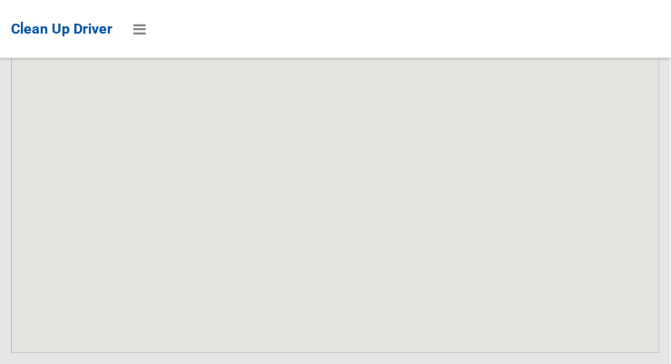
scroll to position [13210, 0]
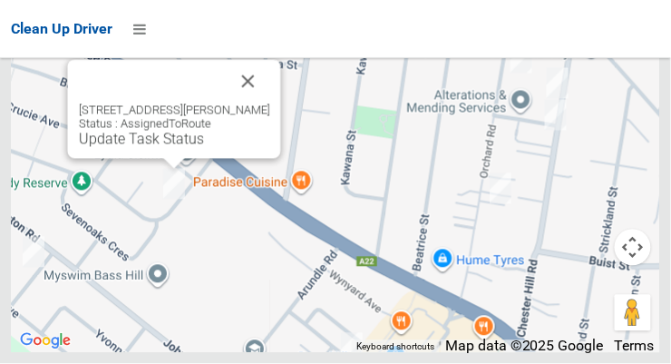
click at [263, 103] on button "Close" at bounding box center [249, 82] width 44 height 44
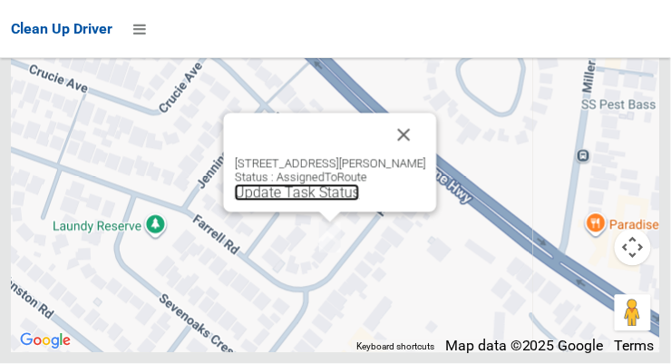
scroll to position [13183, 0]
click at [326, 201] on link "Update Task Status" at bounding box center [297, 192] width 125 height 17
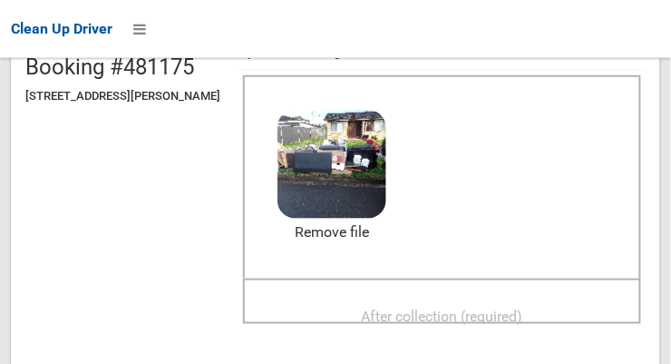
scroll to position [267, 0]
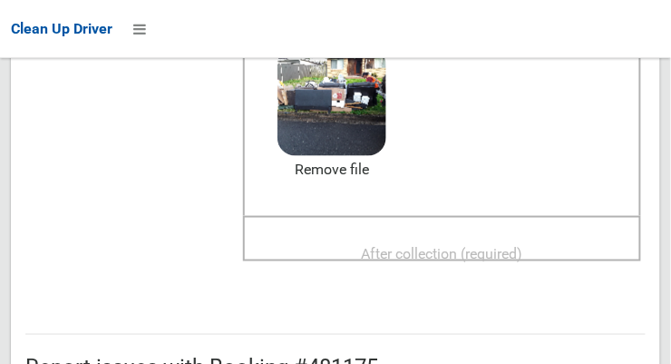
click at [577, 237] on div "After collection (required)" at bounding box center [442, 253] width 358 height 34
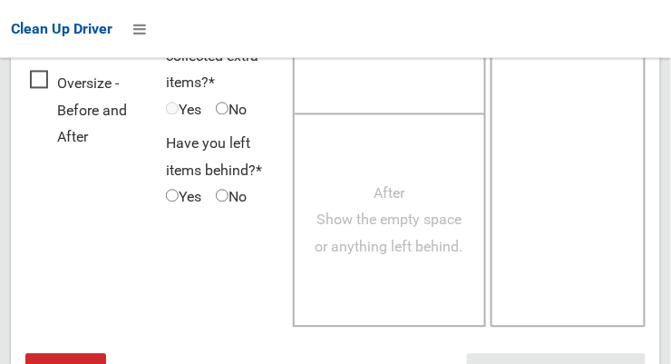
scroll to position [1639, 0]
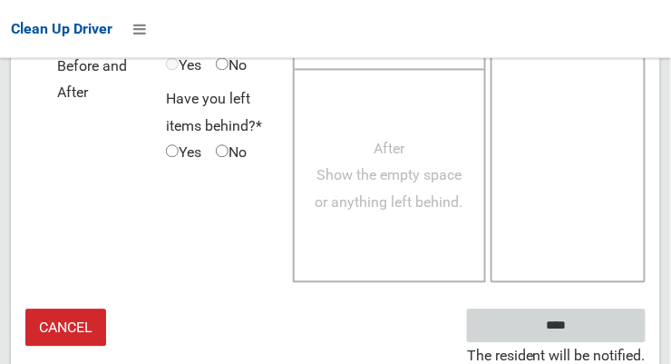
click at [583, 323] on input "****" at bounding box center [556, 326] width 179 height 34
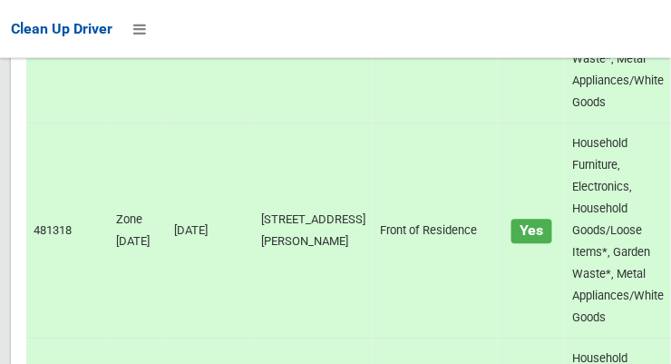
scroll to position [13210, 0]
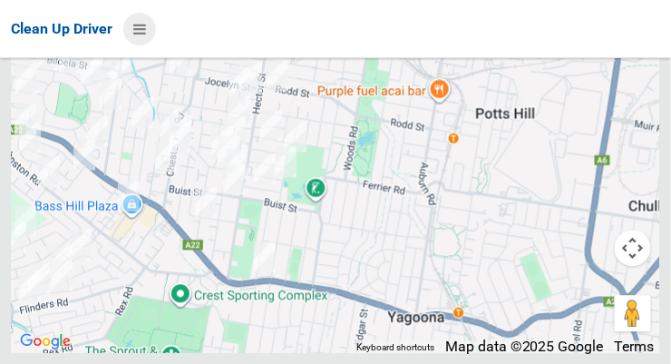
click at [138, 27] on icon at bounding box center [139, 29] width 13 height 31
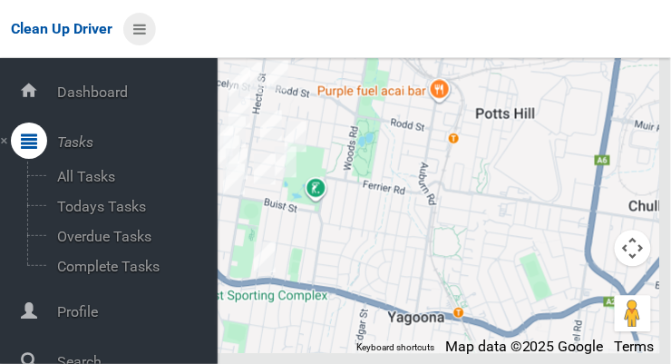
scroll to position [97, 0]
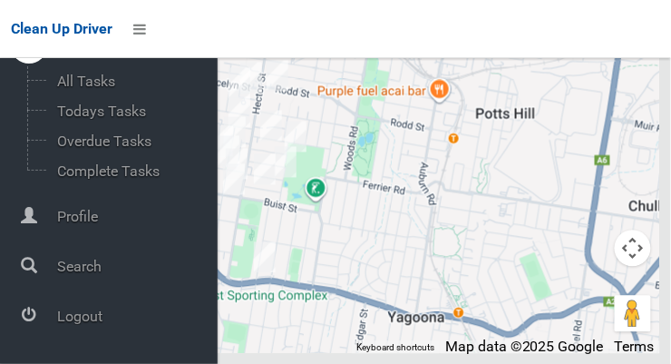
click at [102, 312] on span "Logout" at bounding box center [135, 315] width 166 height 17
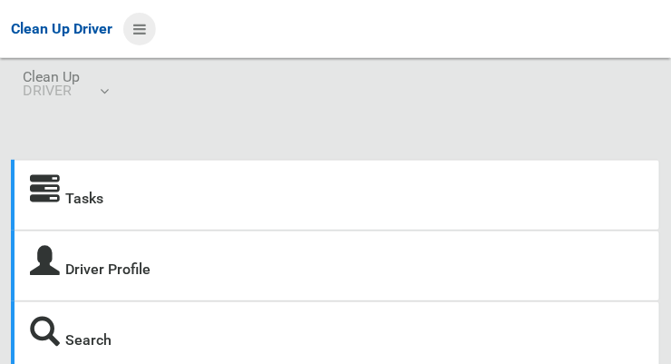
click at [139, 27] on icon at bounding box center [139, 29] width 13 height 31
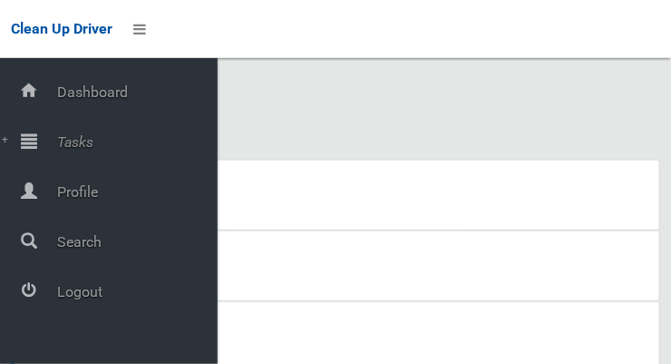
click at [57, 143] on span "Tasks" at bounding box center [135, 141] width 166 height 17
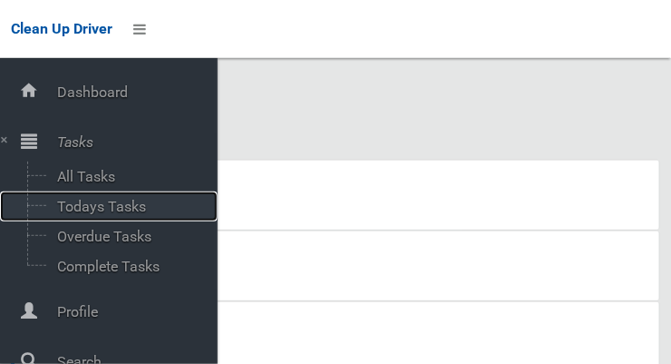
click at [63, 208] on span "Todays Tasks" at bounding box center [127, 206] width 151 height 17
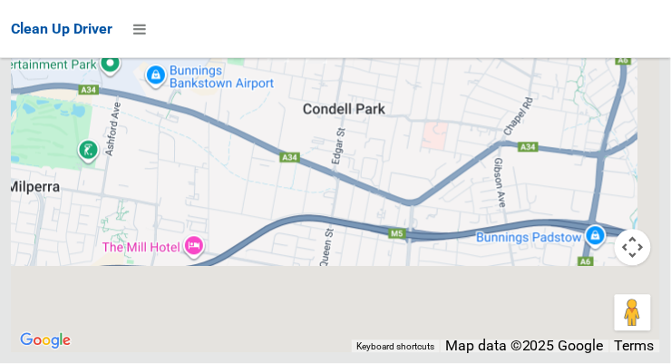
scroll to position [13361, 0]
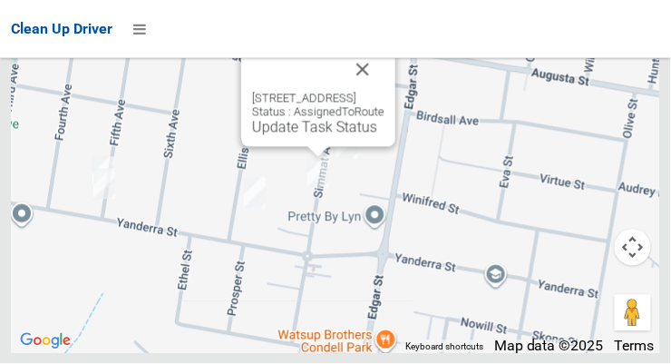
click at [384, 92] on button "Close" at bounding box center [363, 70] width 44 height 44
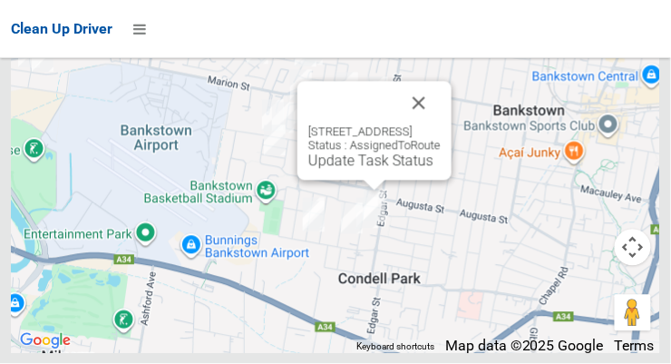
click at [441, 125] on button "Close" at bounding box center [419, 104] width 44 height 44
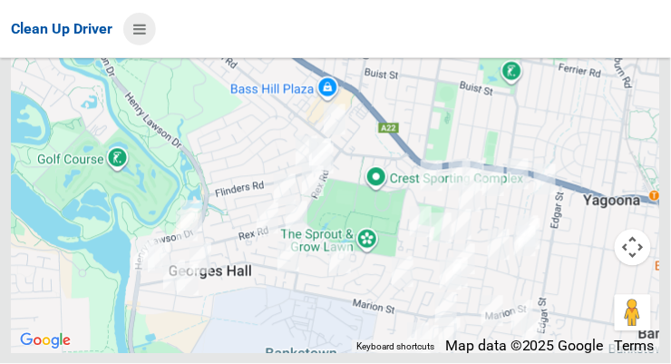
click at [142, 22] on icon at bounding box center [139, 29] width 13 height 31
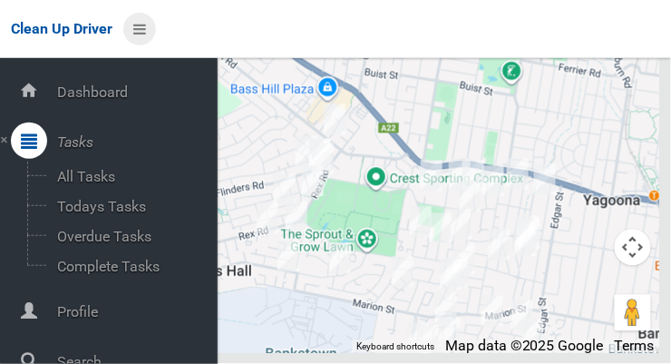
scroll to position [97, 0]
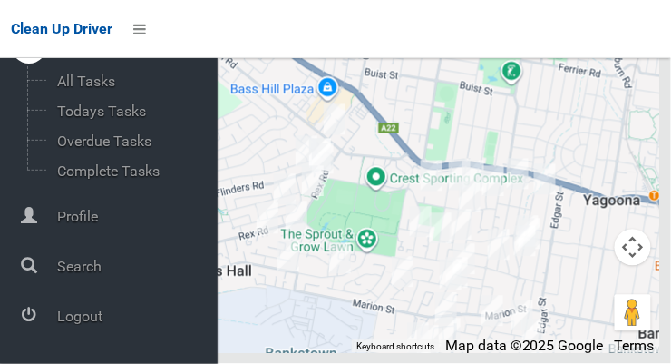
click at [82, 323] on span "Logout" at bounding box center [135, 315] width 166 height 17
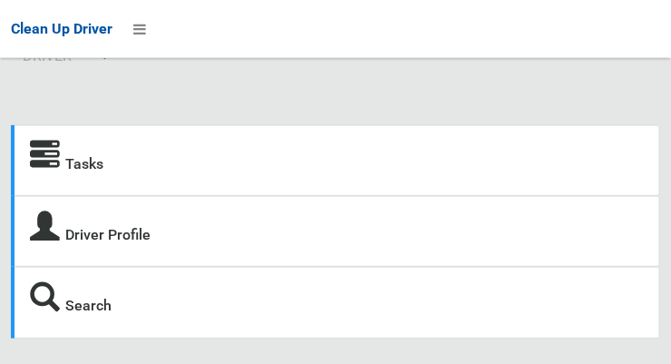
scroll to position [40, 0]
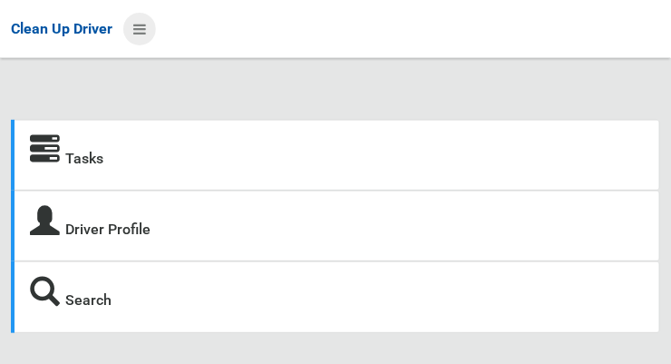
click at [146, 27] on icon at bounding box center [139, 29] width 13 height 31
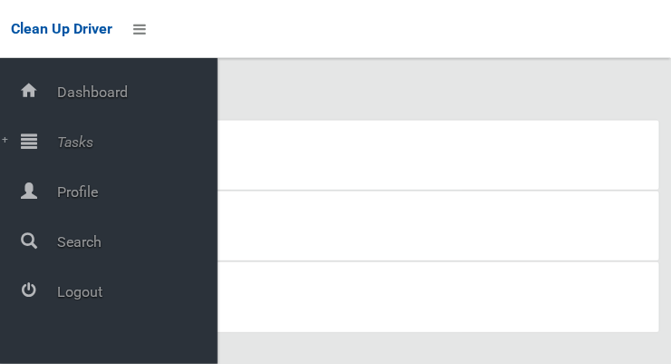
click at [88, 136] on span "Tasks" at bounding box center [135, 141] width 166 height 17
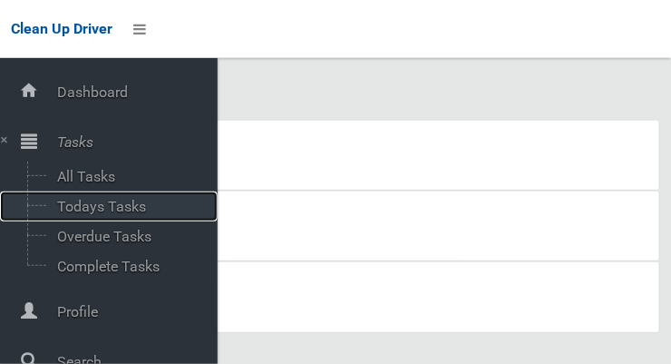
click at [132, 208] on span "Todays Tasks" at bounding box center [127, 206] width 151 height 17
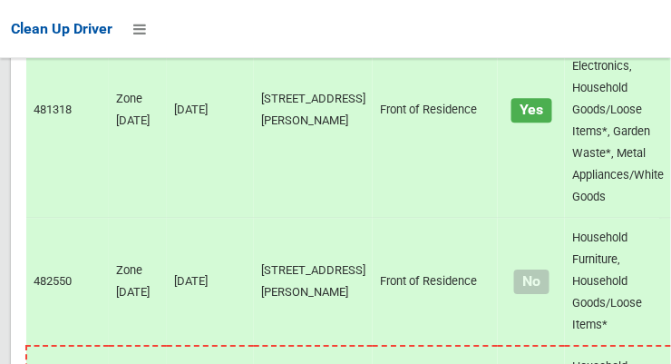
scroll to position [13210, 0]
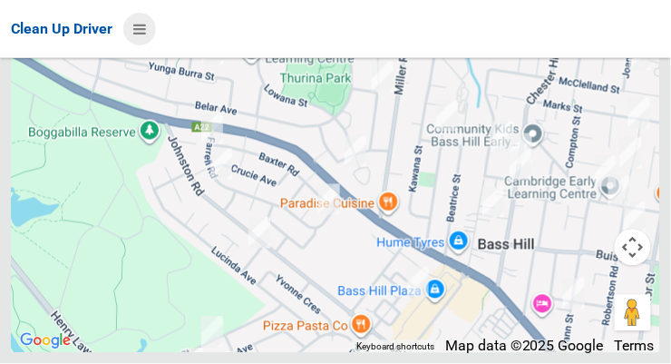
click at [142, 32] on icon at bounding box center [139, 29] width 13 height 31
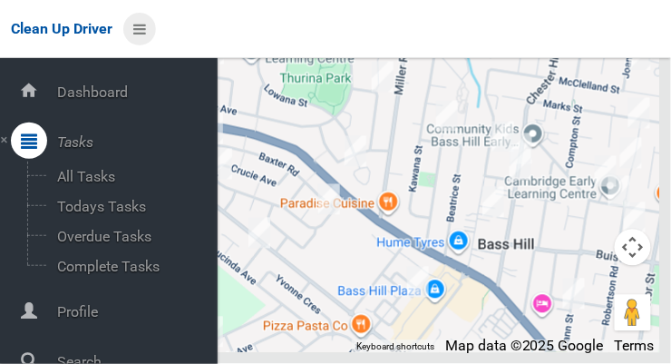
scroll to position [97, 0]
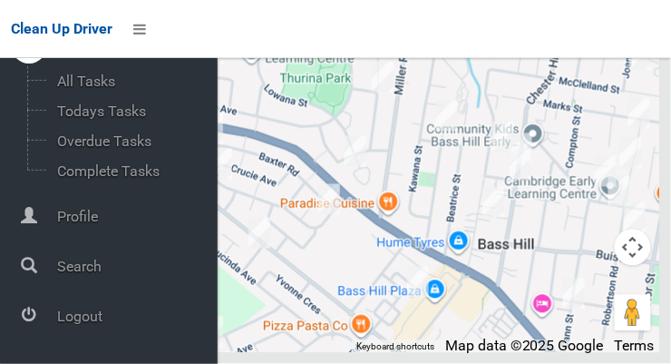
click at [96, 324] on span "Logout" at bounding box center [135, 315] width 166 height 17
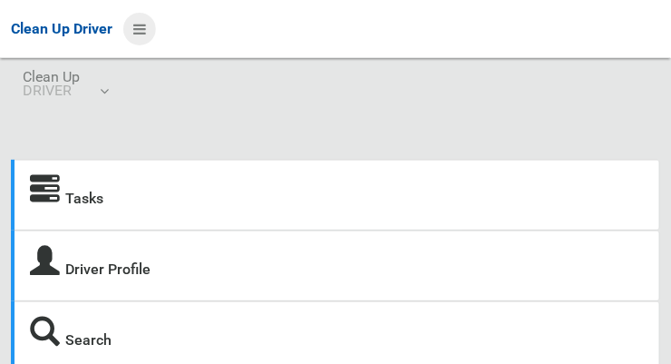
click at [146, 24] on icon at bounding box center [139, 29] width 13 height 31
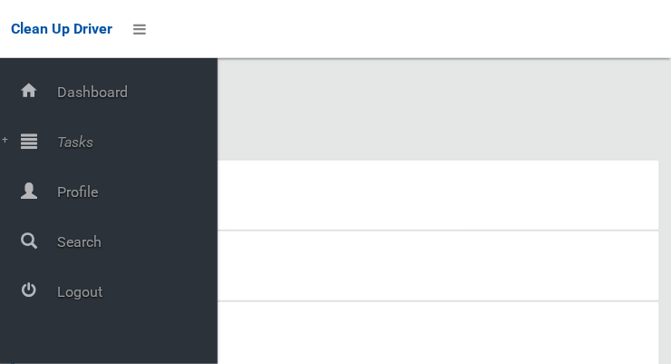
click at [92, 142] on span "Tasks" at bounding box center [135, 141] width 166 height 17
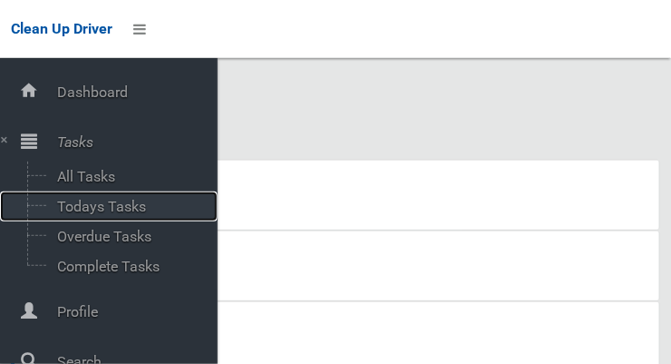
click at [132, 207] on span "Todays Tasks" at bounding box center [127, 206] width 151 height 17
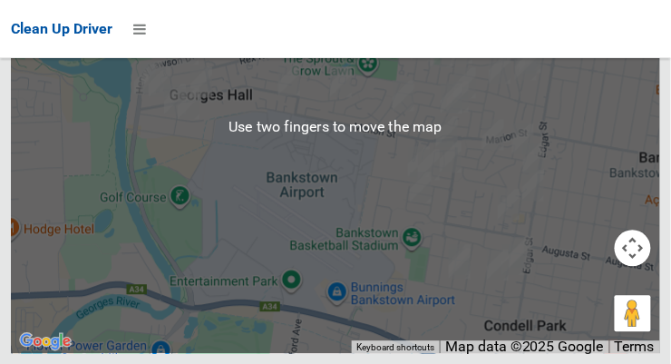
scroll to position [13336, 0]
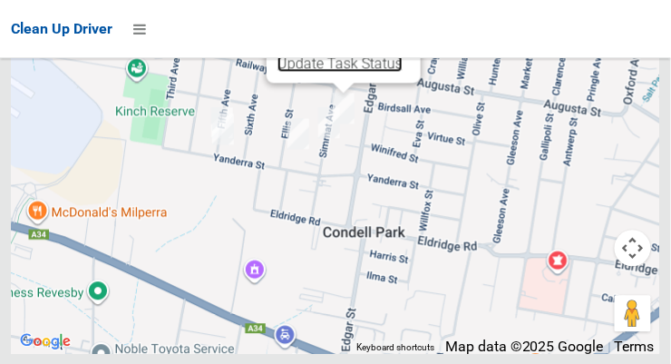
click at [322, 72] on link "Update Task Status" at bounding box center [339, 62] width 125 height 17
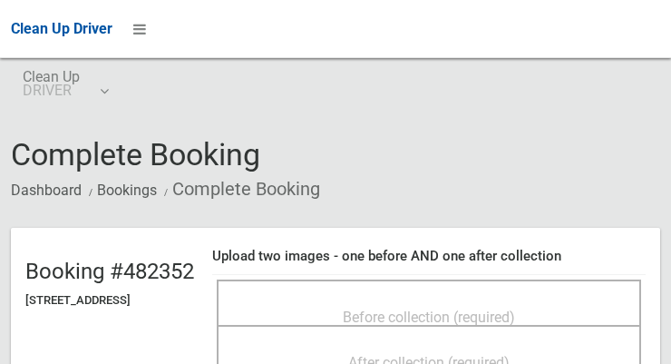
click at [435, 323] on span "Before collection (required)" at bounding box center [429, 316] width 172 height 17
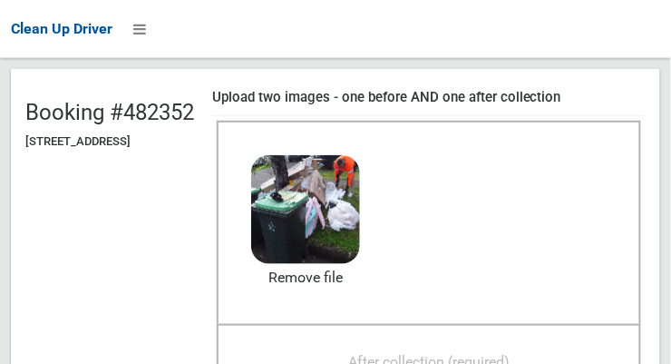
scroll to position [182, 0]
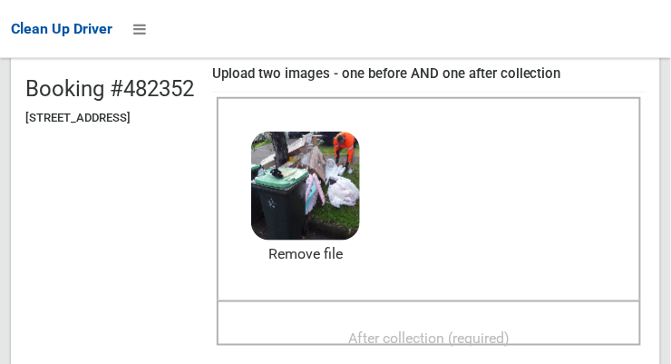
click at [540, 333] on div "After collection (required)" at bounding box center [429, 337] width 384 height 34
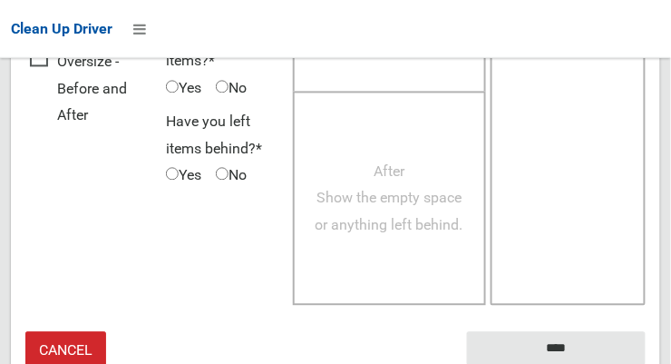
scroll to position [1654, 0]
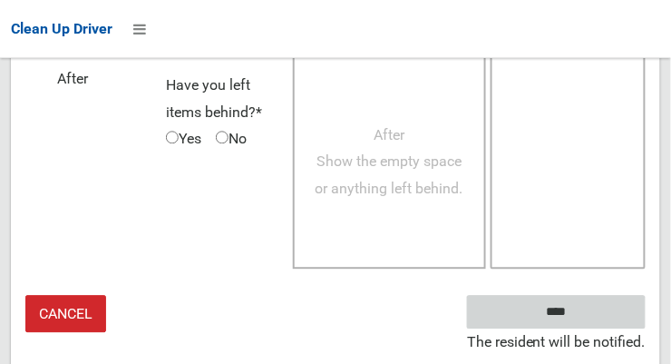
click at [583, 328] on input "****" at bounding box center [556, 312] width 179 height 34
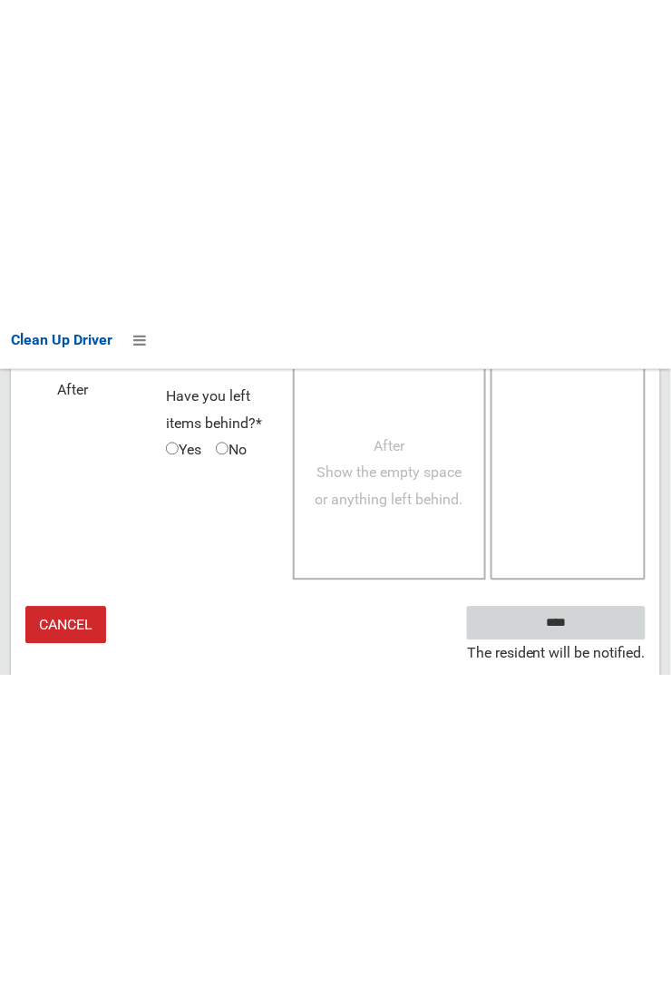
scroll to position [1073, 0]
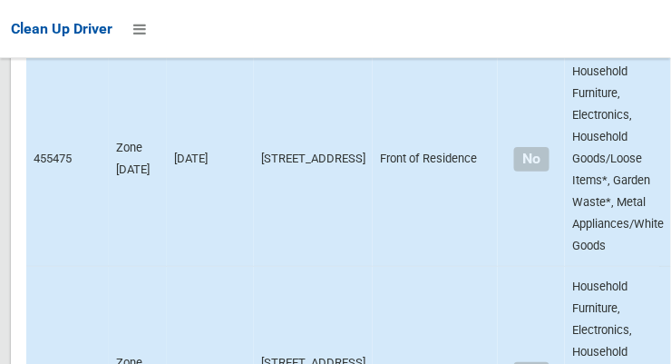
scroll to position [13361, 0]
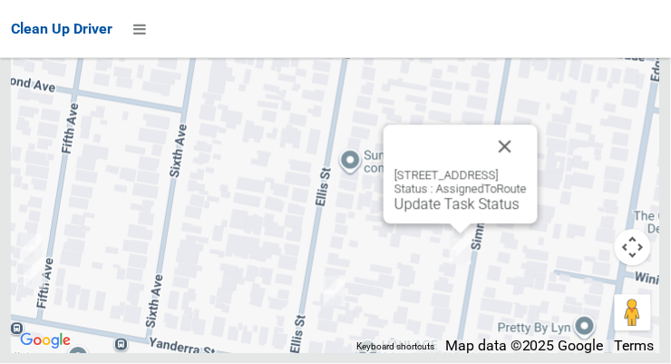
click at [399, 213] on link "Update Task Status" at bounding box center [456, 204] width 125 height 17
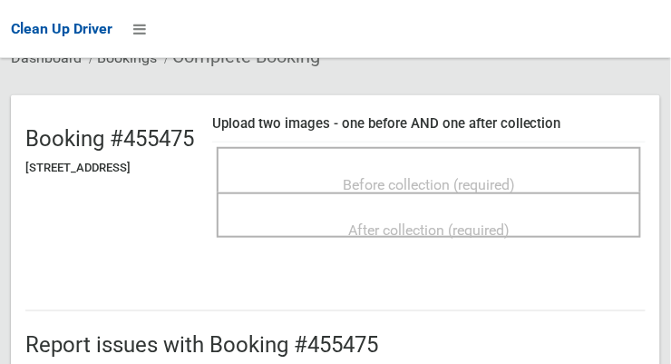
scroll to position [162, 0]
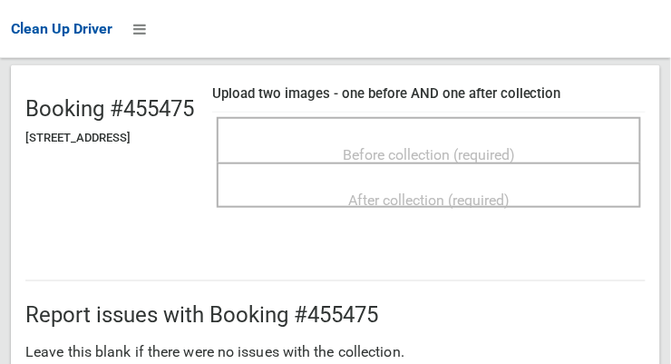
click at [515, 148] on span "Before collection (required)" at bounding box center [429, 154] width 172 height 17
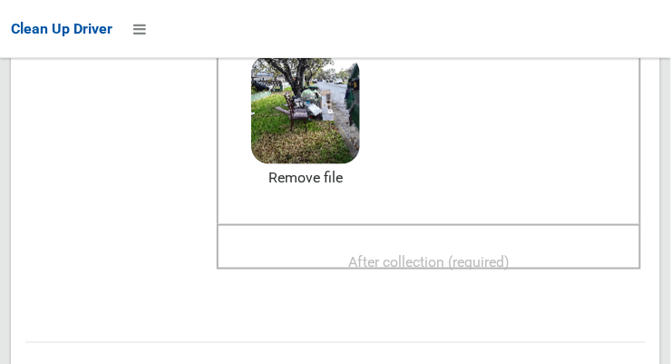
scroll to position [265, 0]
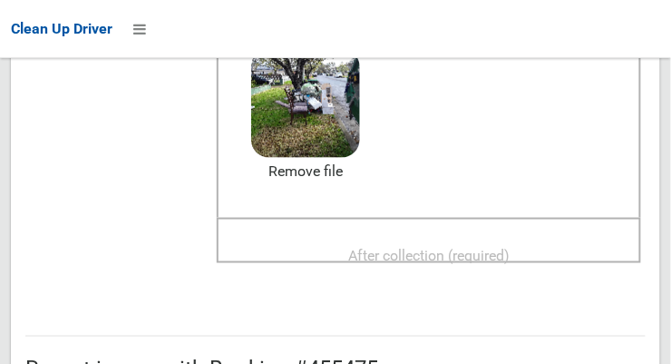
click at [510, 247] on span "After collection (required)" at bounding box center [428, 255] width 161 height 17
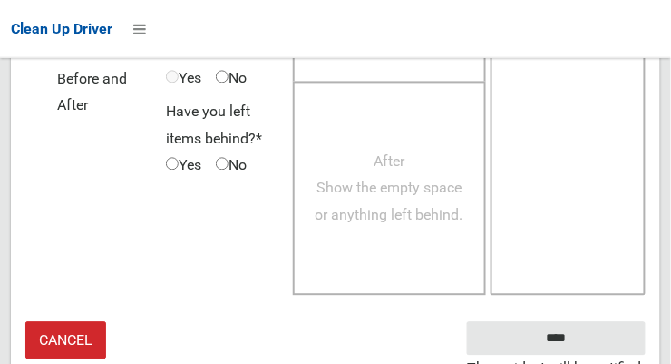
scroll to position [1639, 0]
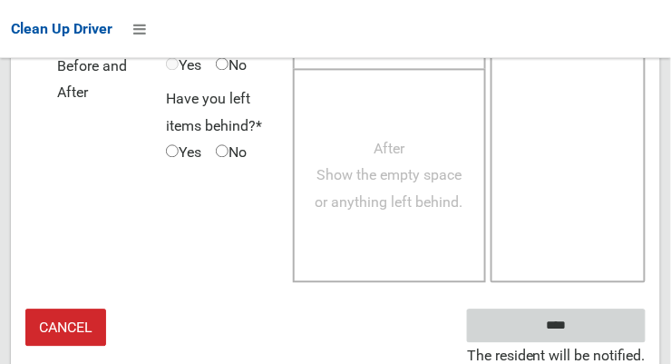
click at [600, 318] on input "****" at bounding box center [556, 326] width 179 height 34
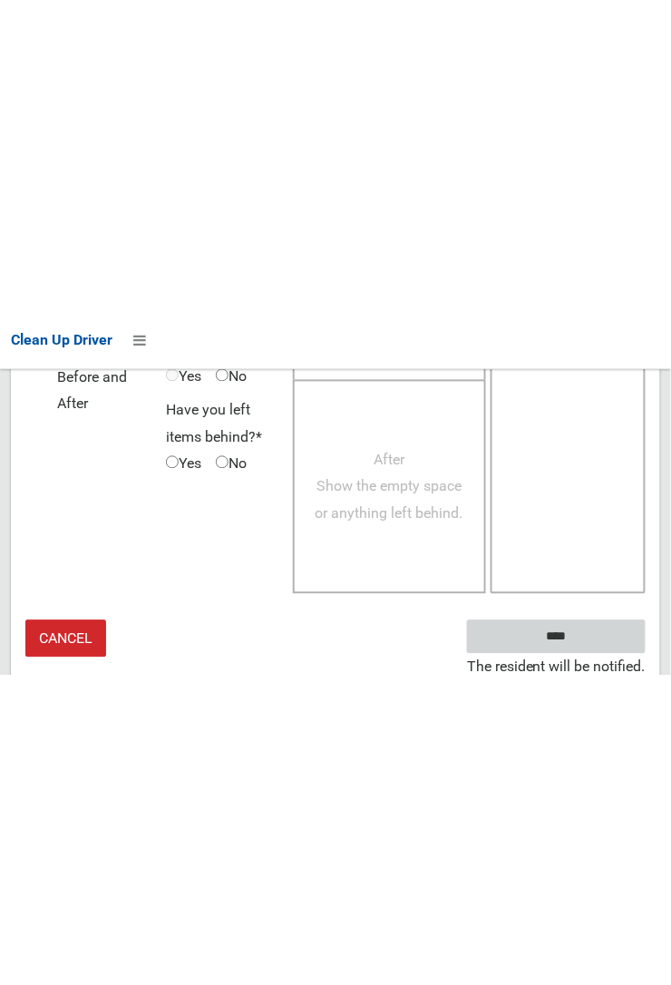
scroll to position [1057, 0]
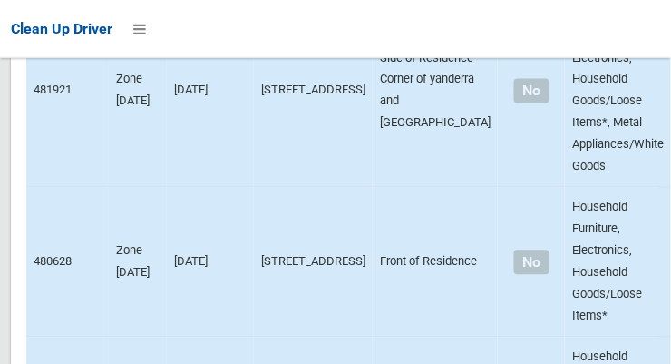
scroll to position [13361, 0]
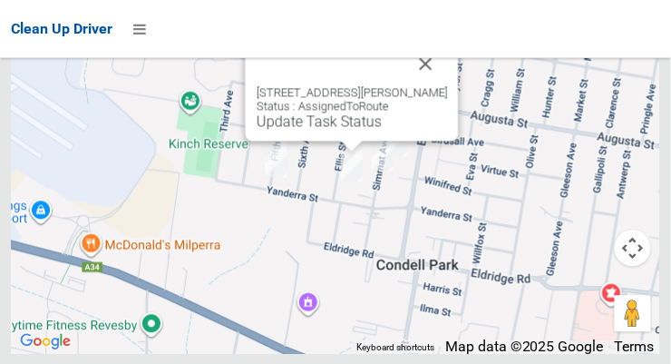
click at [345, 130] on link "Update Task Status" at bounding box center [319, 120] width 125 height 17
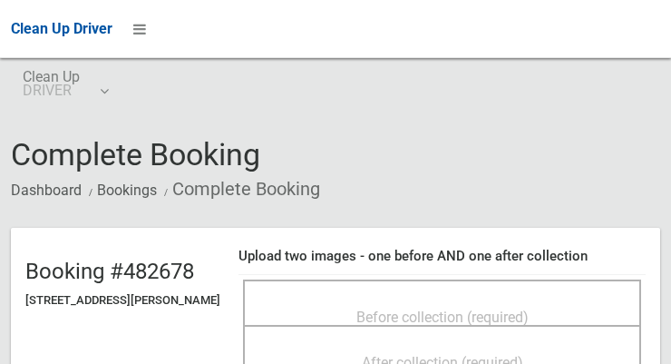
click at [478, 299] on div "Before collection (required)" at bounding box center [442, 316] width 358 height 34
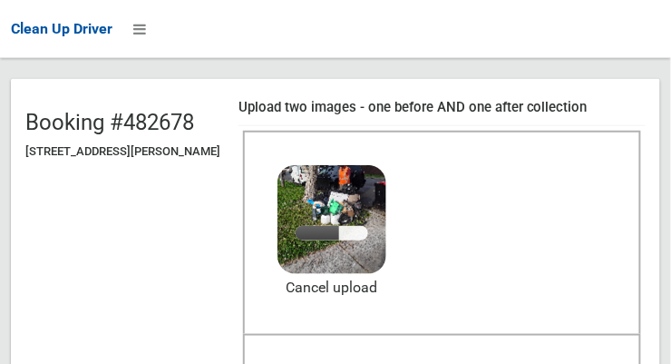
scroll to position [168, 0]
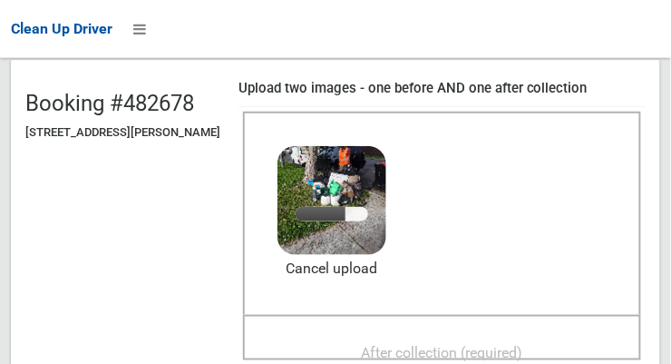
click at [531, 335] on div "After collection (required)" at bounding box center [442, 352] width 358 height 34
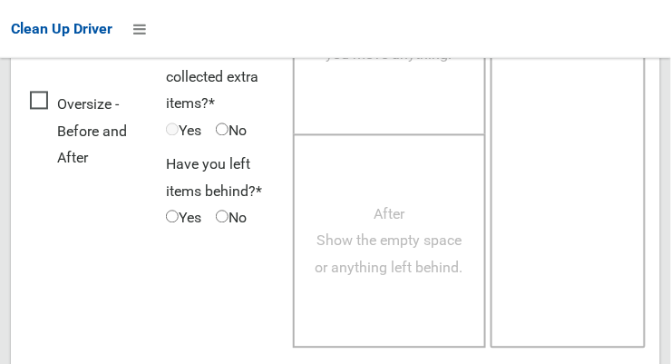
scroll to position [1639, 0]
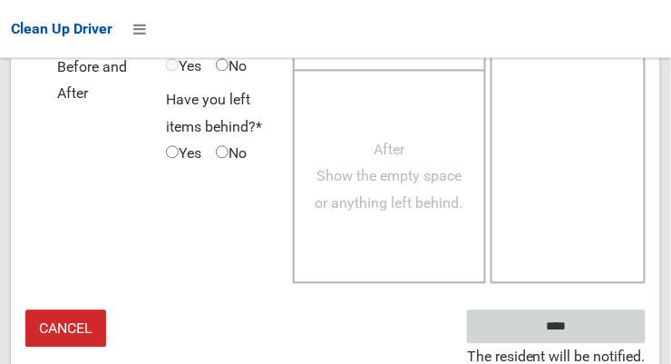
click at [583, 323] on input "****" at bounding box center [556, 326] width 179 height 34
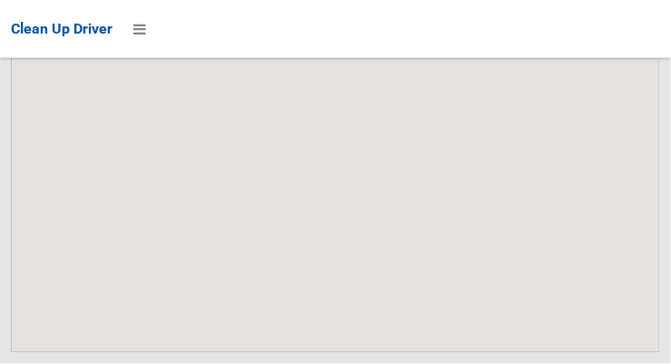
scroll to position [13361, 0]
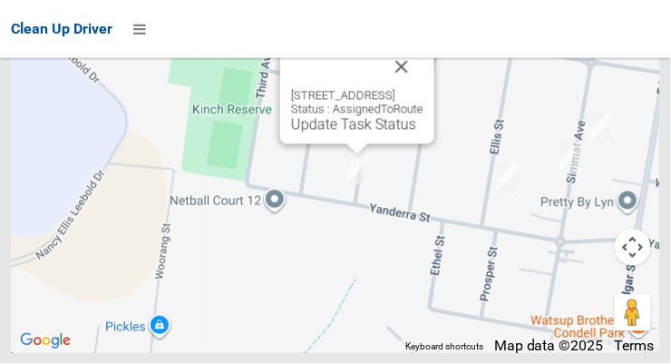
click at [423, 89] on button "Close" at bounding box center [402, 67] width 44 height 44
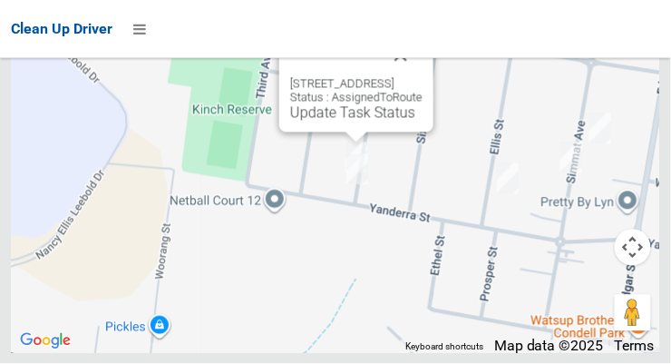
click at [423, 77] on button "Close" at bounding box center [401, 56] width 44 height 44
click at [342, 122] on link "Update Task Status" at bounding box center [352, 112] width 125 height 17
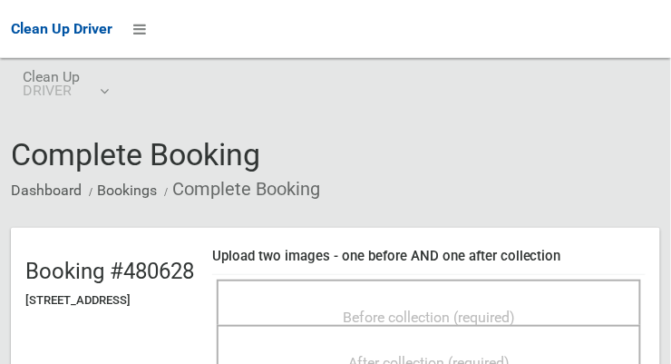
click at [480, 299] on div "Before collection (required)" at bounding box center [429, 316] width 384 height 34
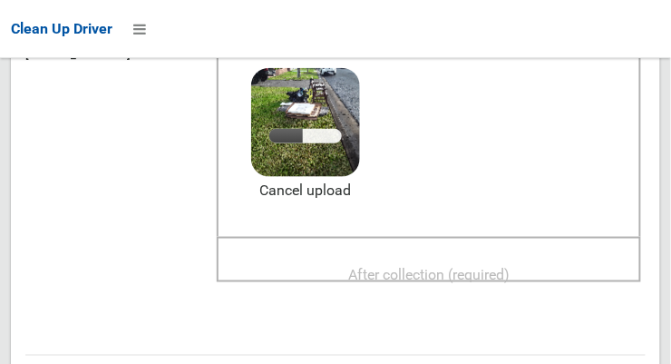
scroll to position [248, 0]
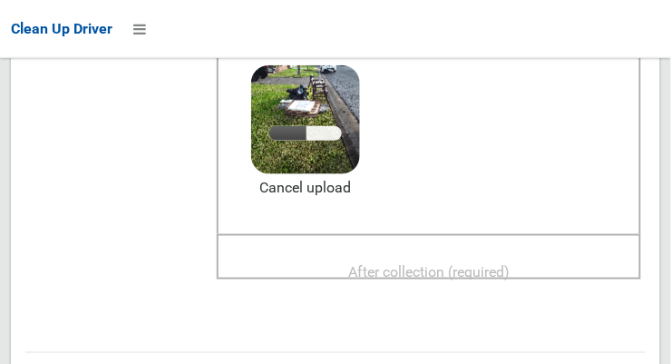
click at [510, 263] on span "After collection (required)" at bounding box center [428, 271] width 161 height 17
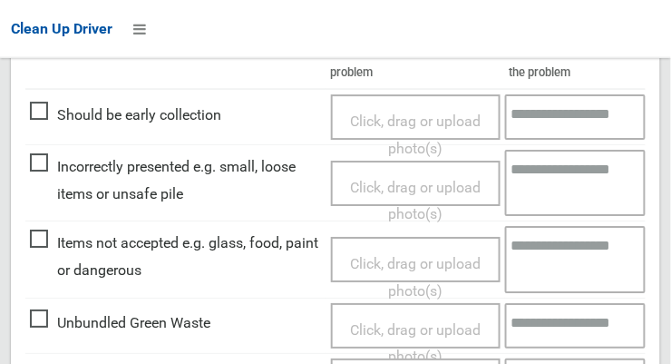
scroll to position [1639, 0]
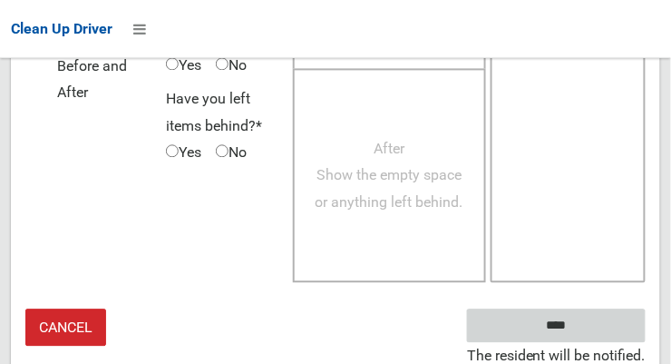
click at [599, 312] on input "****" at bounding box center [556, 326] width 179 height 34
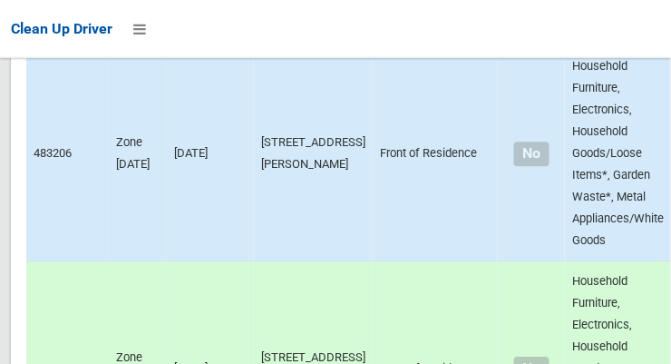
scroll to position [13361, 0]
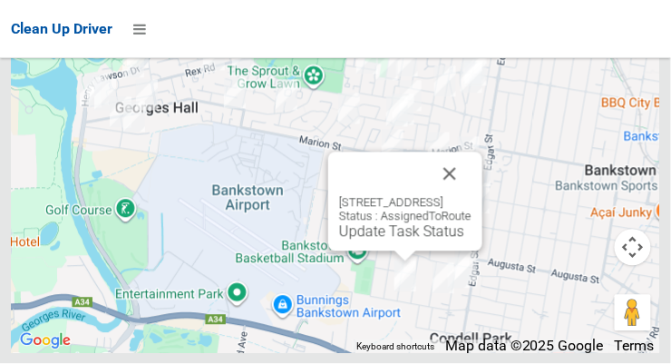
click at [388, 240] on link "Update Task Status" at bounding box center [401, 231] width 125 height 17
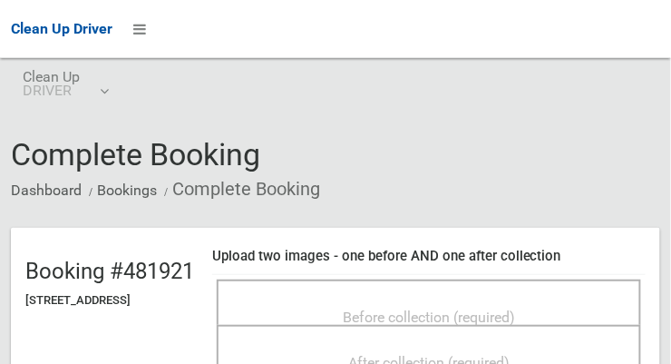
click at [515, 308] on span "Before collection (required)" at bounding box center [429, 316] width 172 height 17
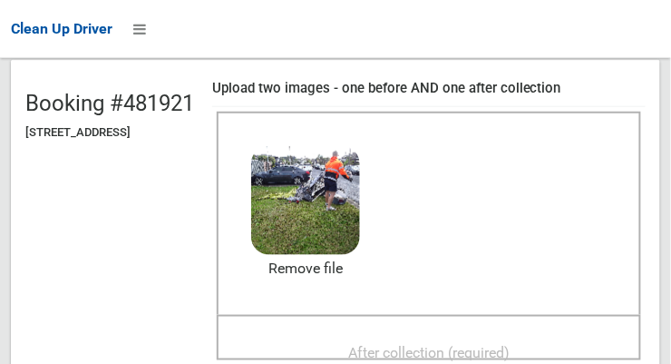
scroll to position [171, 0]
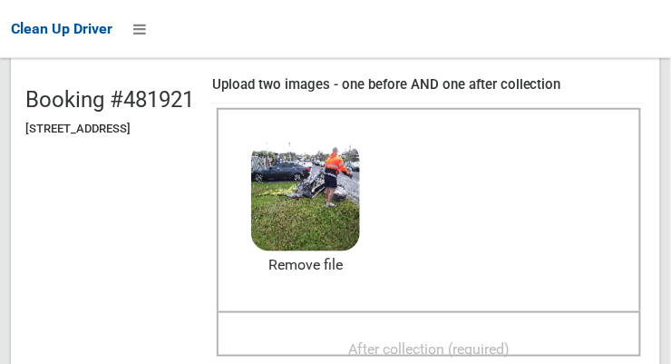
click at [510, 340] on span "After collection (required)" at bounding box center [428, 348] width 161 height 17
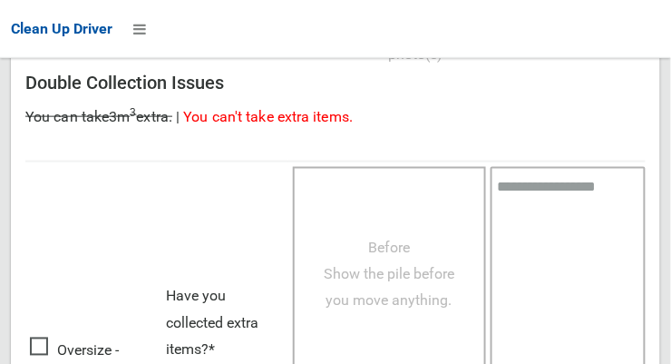
scroll to position [1639, 0]
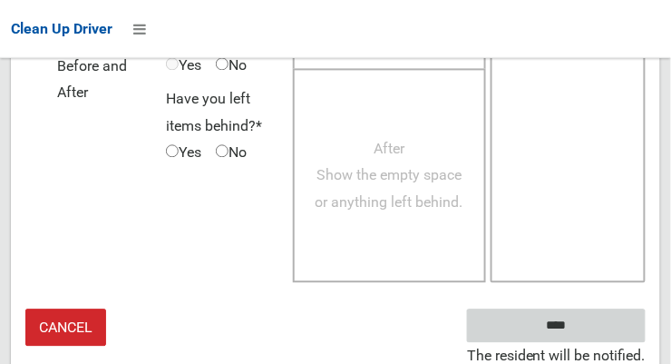
click at [583, 324] on input "****" at bounding box center [556, 326] width 179 height 34
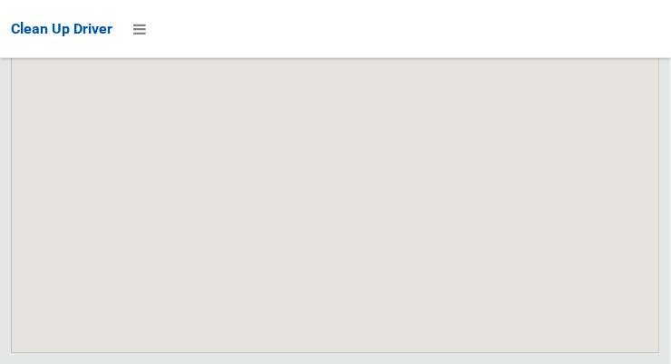
scroll to position [13361, 0]
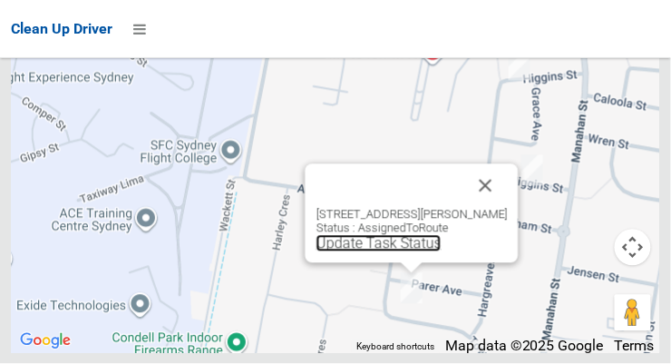
click at [379, 252] on link "Update Task Status" at bounding box center [378, 243] width 125 height 17
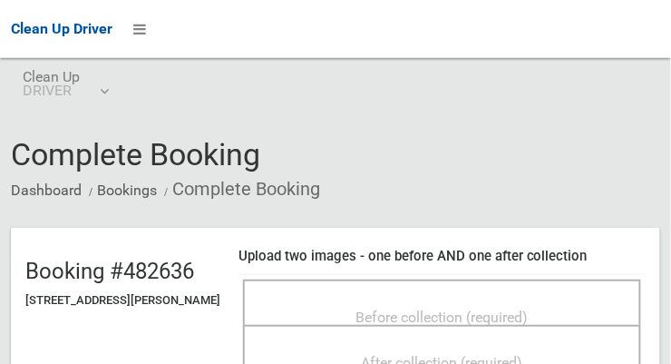
click at [523, 308] on span "Before collection (required)" at bounding box center [442, 316] width 172 height 17
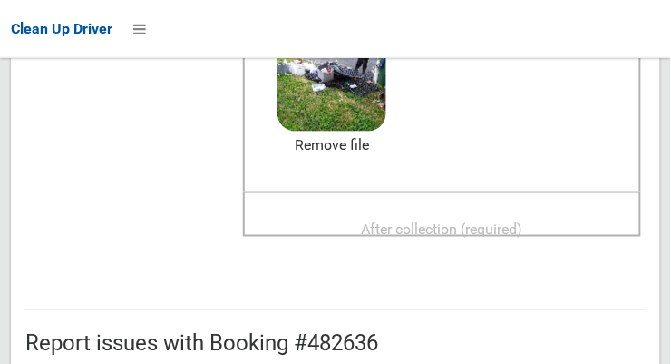
scroll to position [295, 0]
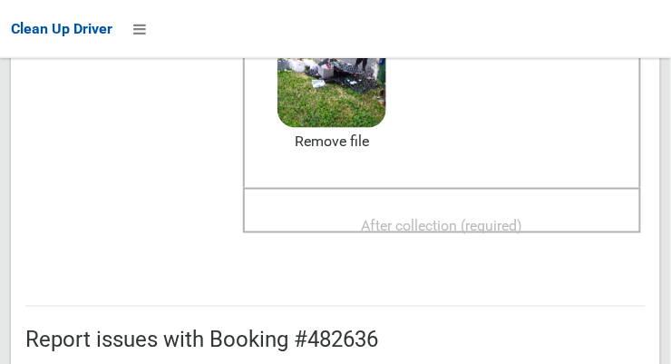
click at [523, 217] on span "After collection (required)" at bounding box center [442, 225] width 161 height 17
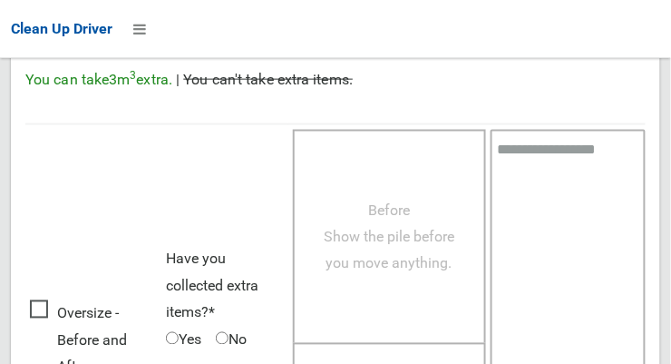
scroll to position [1639, 0]
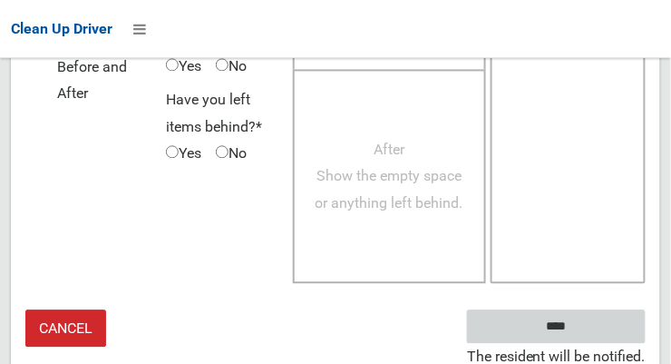
click at [597, 318] on input "****" at bounding box center [556, 326] width 179 height 34
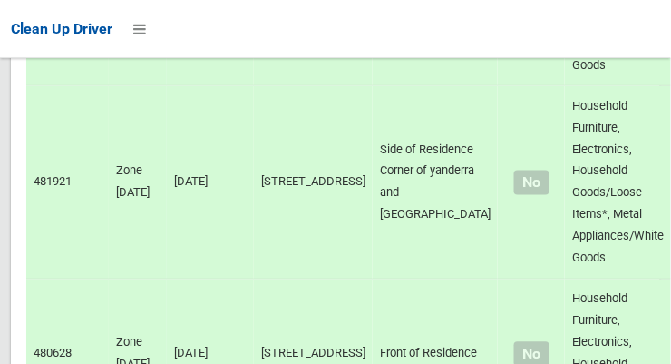
scroll to position [13361, 0]
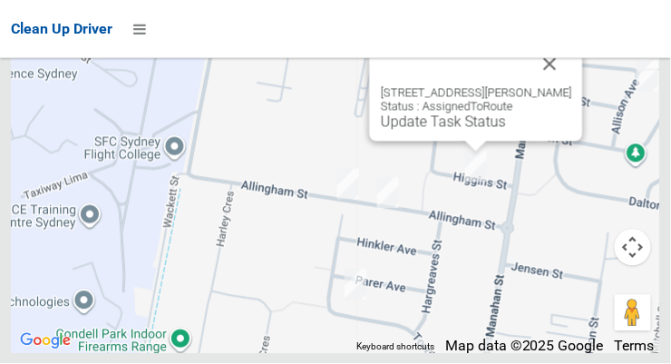
click at [556, 86] on button "Close" at bounding box center [551, 65] width 44 height 44
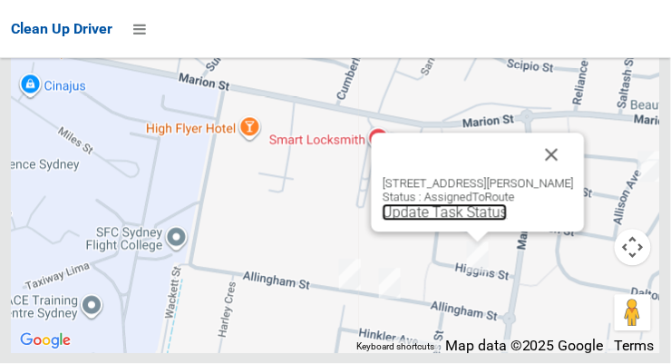
click at [462, 221] on link "Update Task Status" at bounding box center [445, 212] width 125 height 17
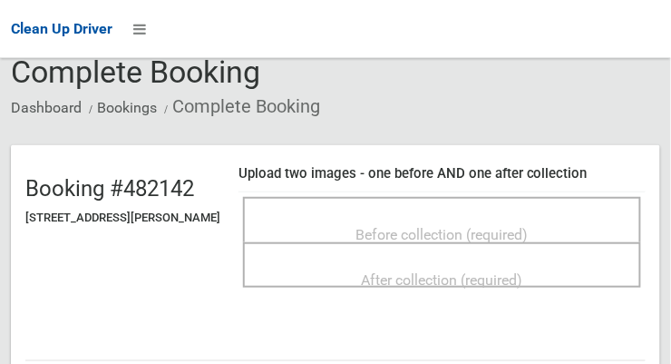
scroll to position [84, 0]
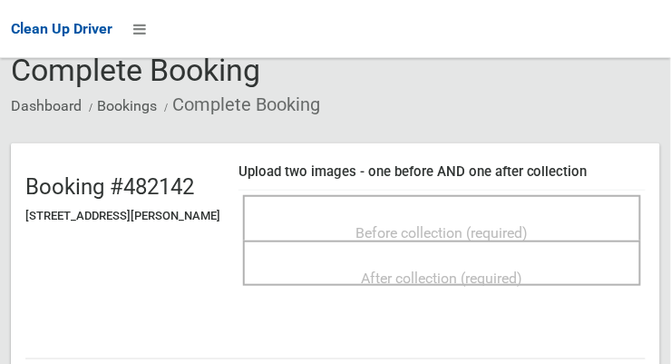
click at [529, 224] on span "Before collection (required)" at bounding box center [442, 232] width 172 height 17
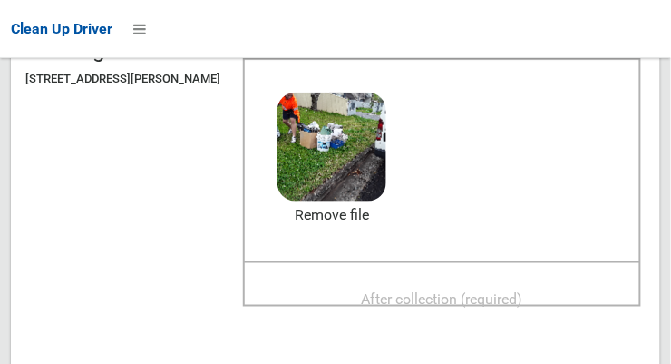
scroll to position [252, 0]
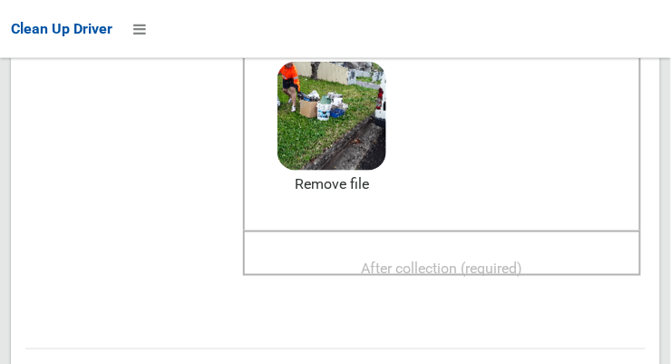
click at [523, 259] on span "After collection (required)" at bounding box center [442, 267] width 161 height 17
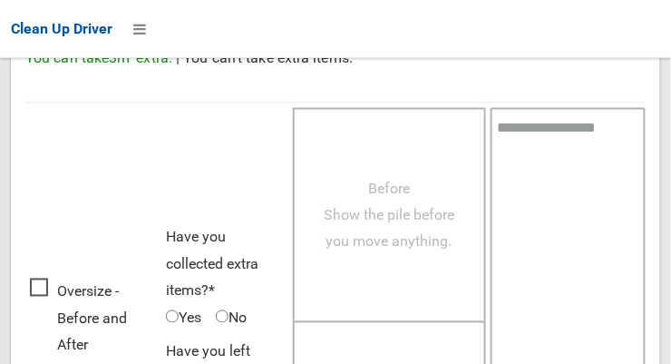
scroll to position [1639, 0]
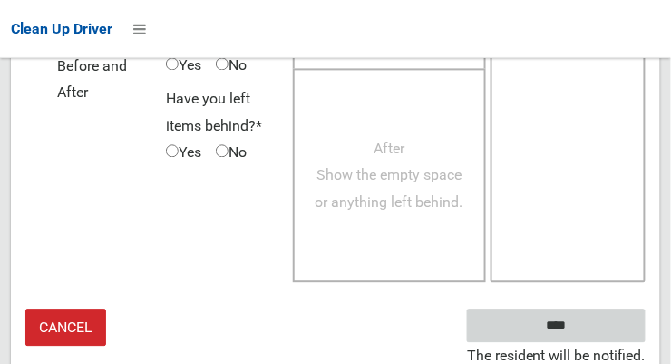
click at [583, 333] on input "****" at bounding box center [556, 326] width 179 height 34
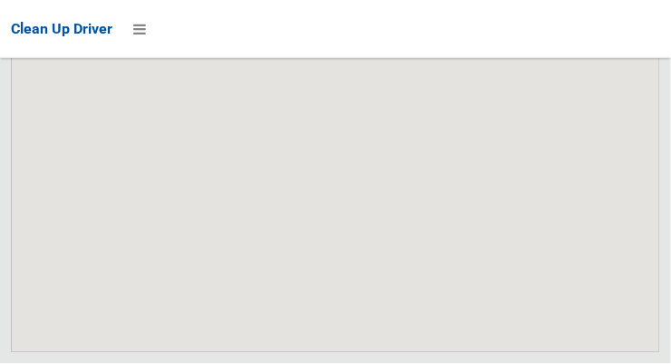
scroll to position [13361, 0]
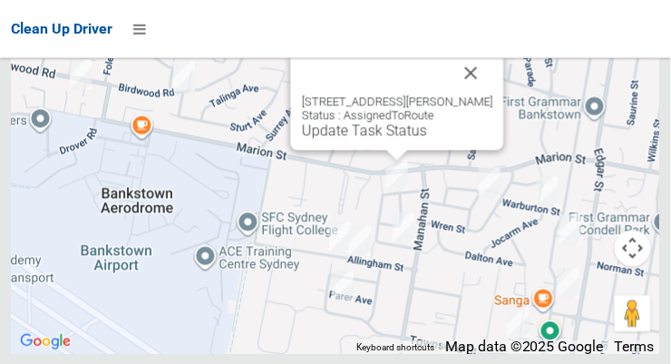
click at [371, 139] on link "Update Task Status" at bounding box center [364, 130] width 125 height 17
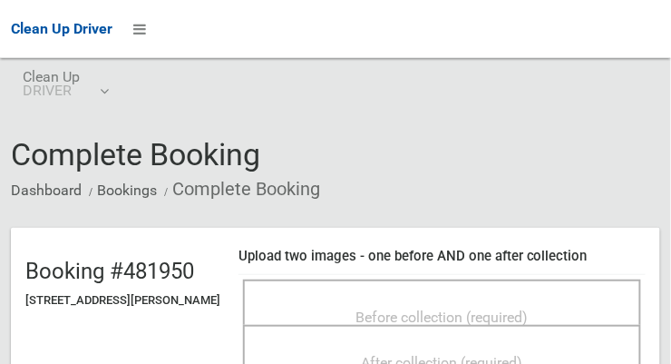
click at [503, 299] on div "Before collection (required)" at bounding box center [442, 316] width 358 height 34
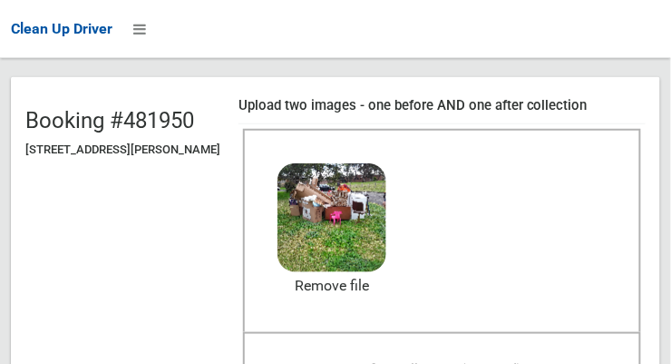
scroll to position [167, 0]
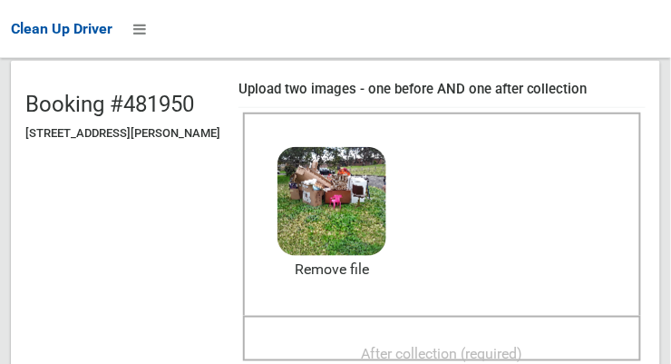
click at [549, 335] on div "After collection (required)" at bounding box center [442, 352] width 358 height 34
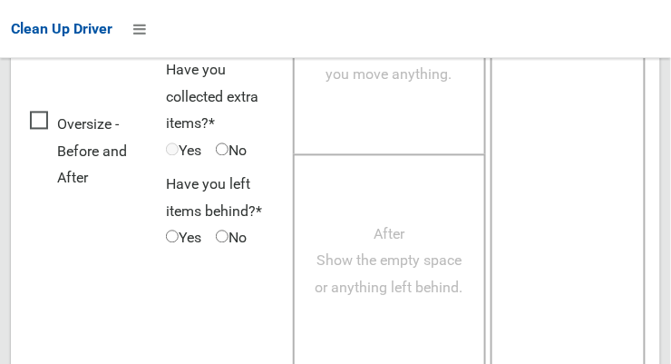
scroll to position [1639, 0]
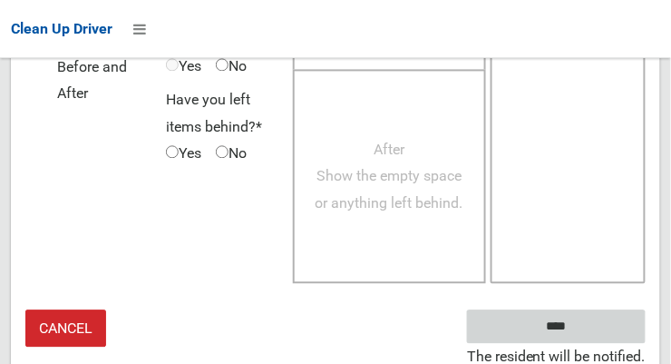
click at [605, 326] on input "****" at bounding box center [556, 326] width 179 height 34
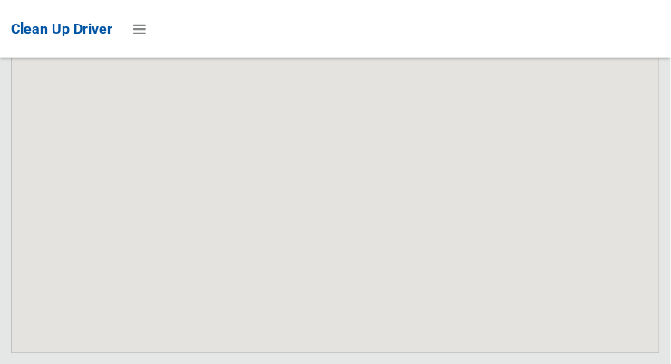
scroll to position [13361, 0]
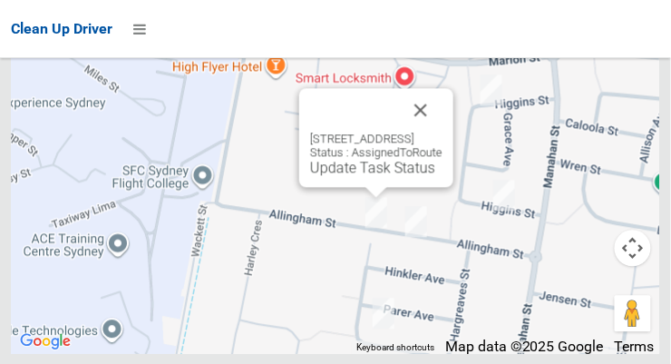
click at [442, 131] on button "Close" at bounding box center [421, 110] width 44 height 44
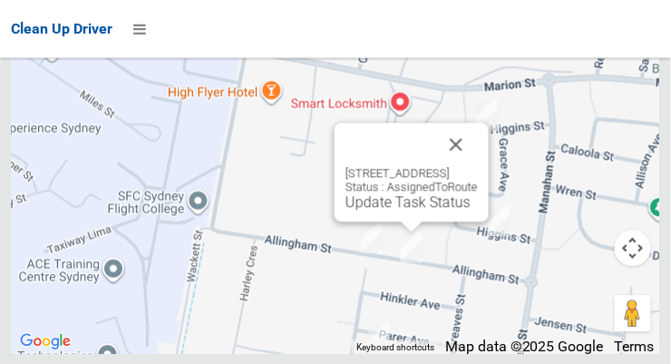
click at [478, 166] on button "Close" at bounding box center [456, 144] width 44 height 44
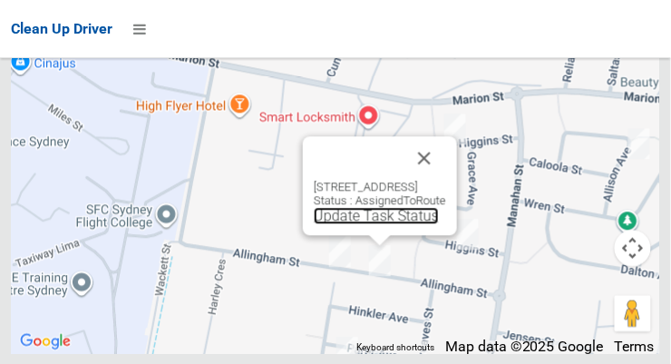
click at [364, 224] on link "Update Task Status" at bounding box center [376, 215] width 125 height 17
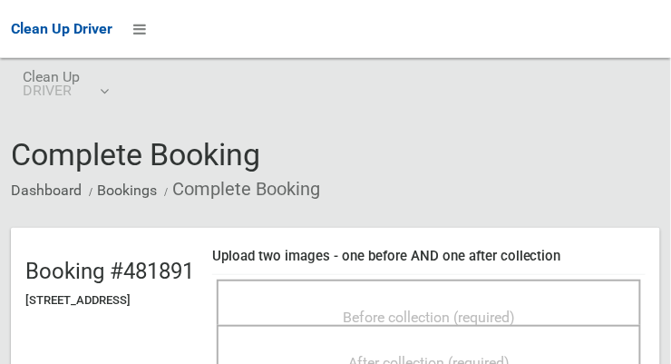
click at [515, 308] on span "Before collection (required)" at bounding box center [429, 316] width 172 height 17
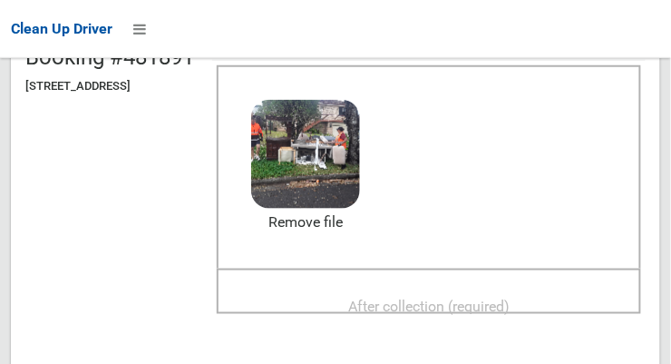
scroll to position [232, 0]
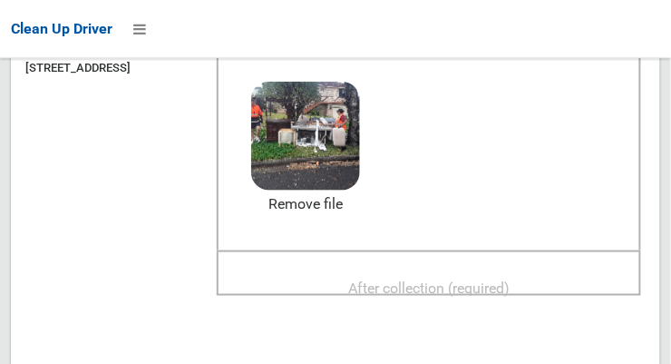
click at [510, 279] on span "After collection (required)" at bounding box center [428, 287] width 161 height 17
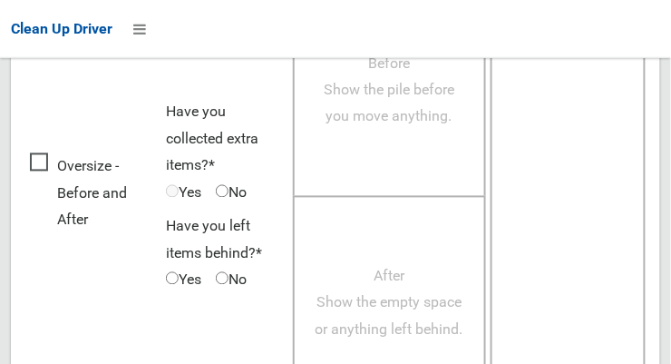
scroll to position [1639, 0]
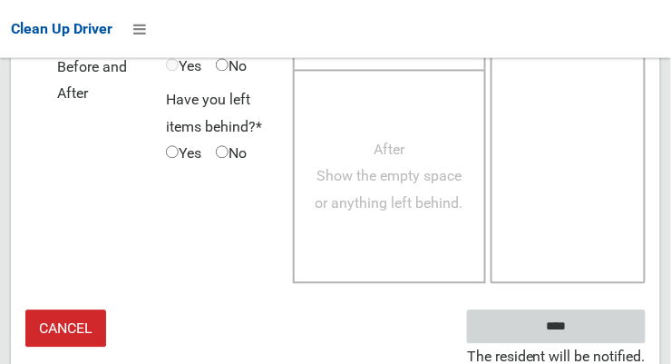
click at [597, 318] on input "****" at bounding box center [556, 326] width 179 height 34
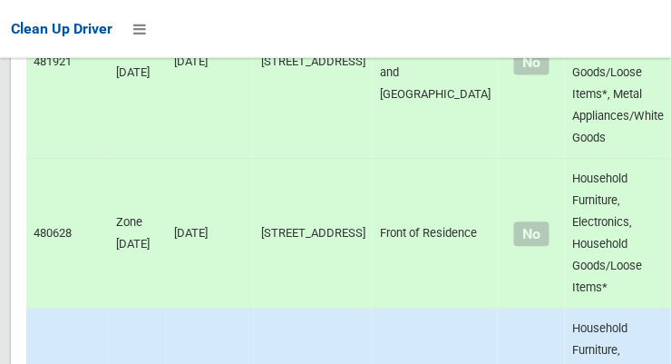
scroll to position [13361, 0]
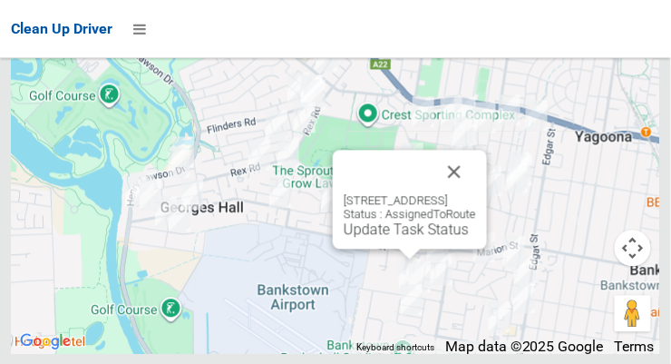
click at [383, 238] on link "Update Task Status" at bounding box center [406, 228] width 125 height 17
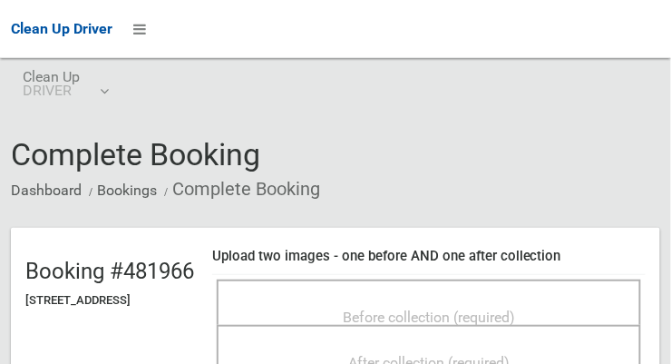
click at [512, 308] on span "Before collection (required)" at bounding box center [429, 316] width 172 height 17
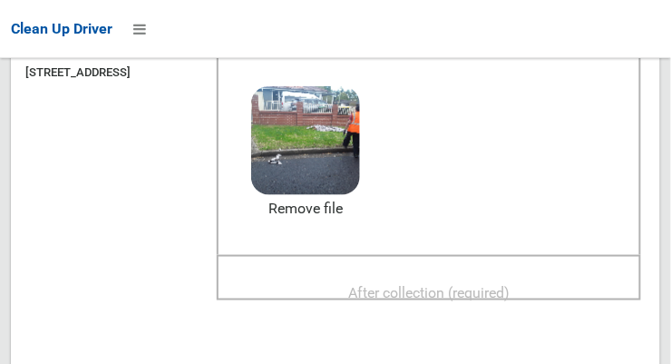
scroll to position [245, 0]
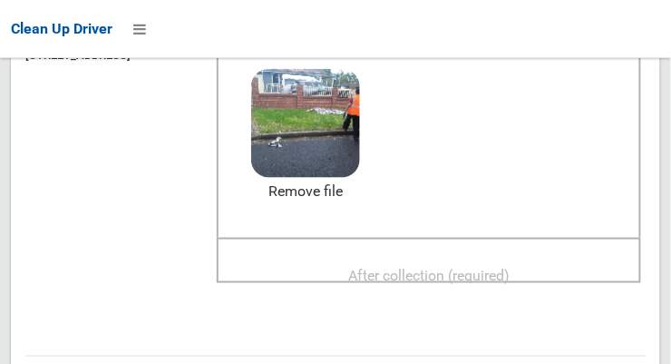
click at [572, 258] on div "After collection (required)" at bounding box center [429, 275] width 384 height 34
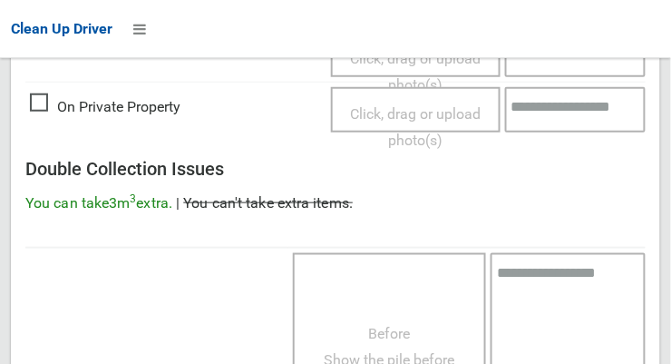
scroll to position [1639, 0]
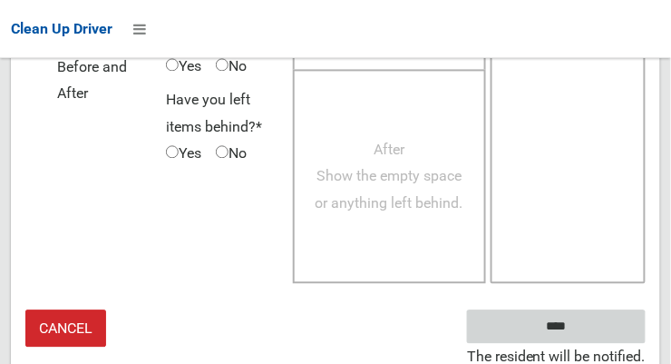
click at [583, 323] on input "****" at bounding box center [556, 326] width 179 height 34
